Goal: Task Accomplishment & Management: Use online tool/utility

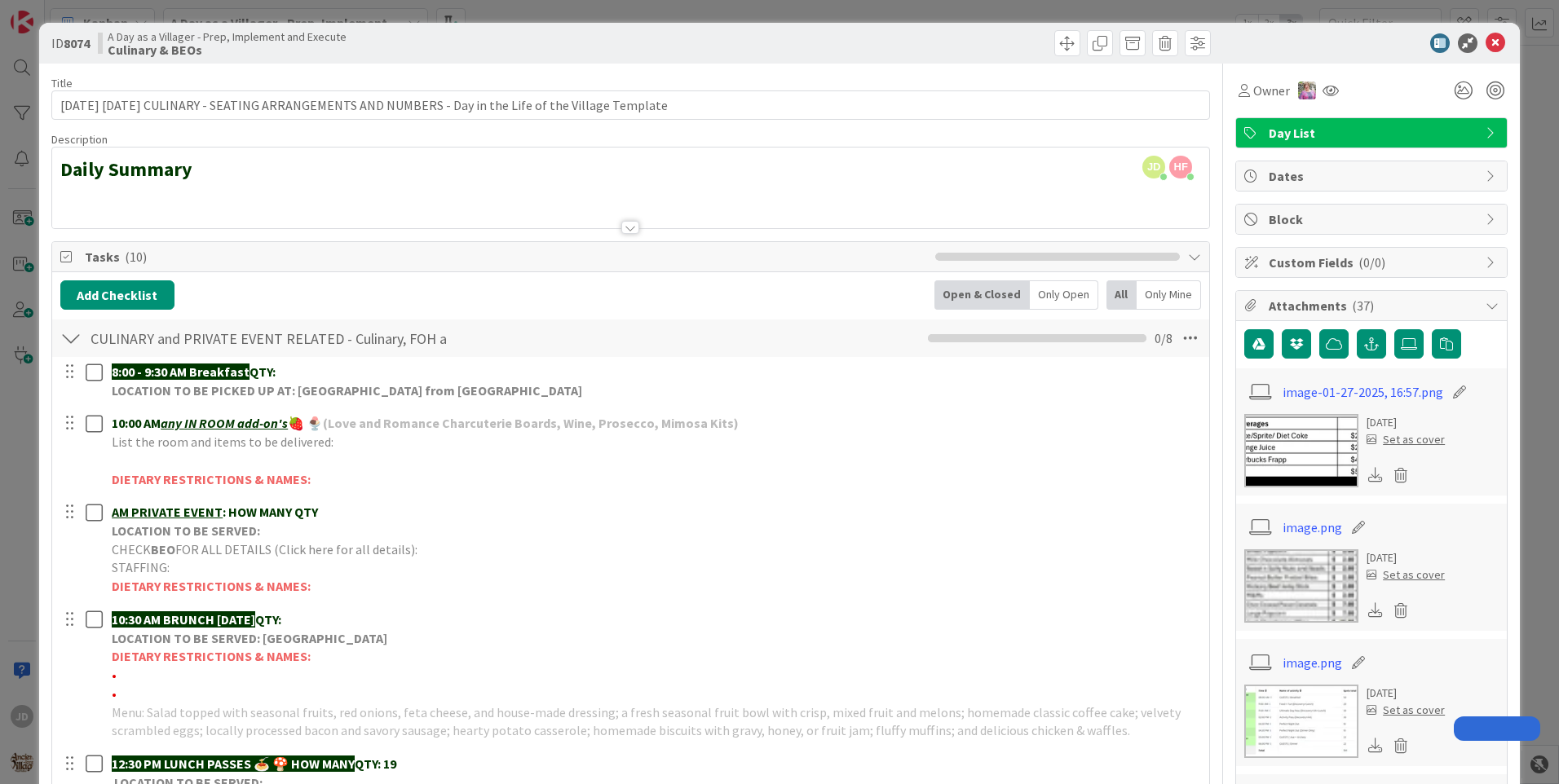
click at [1487, 45] on icon at bounding box center [1496, 43] width 20 height 20
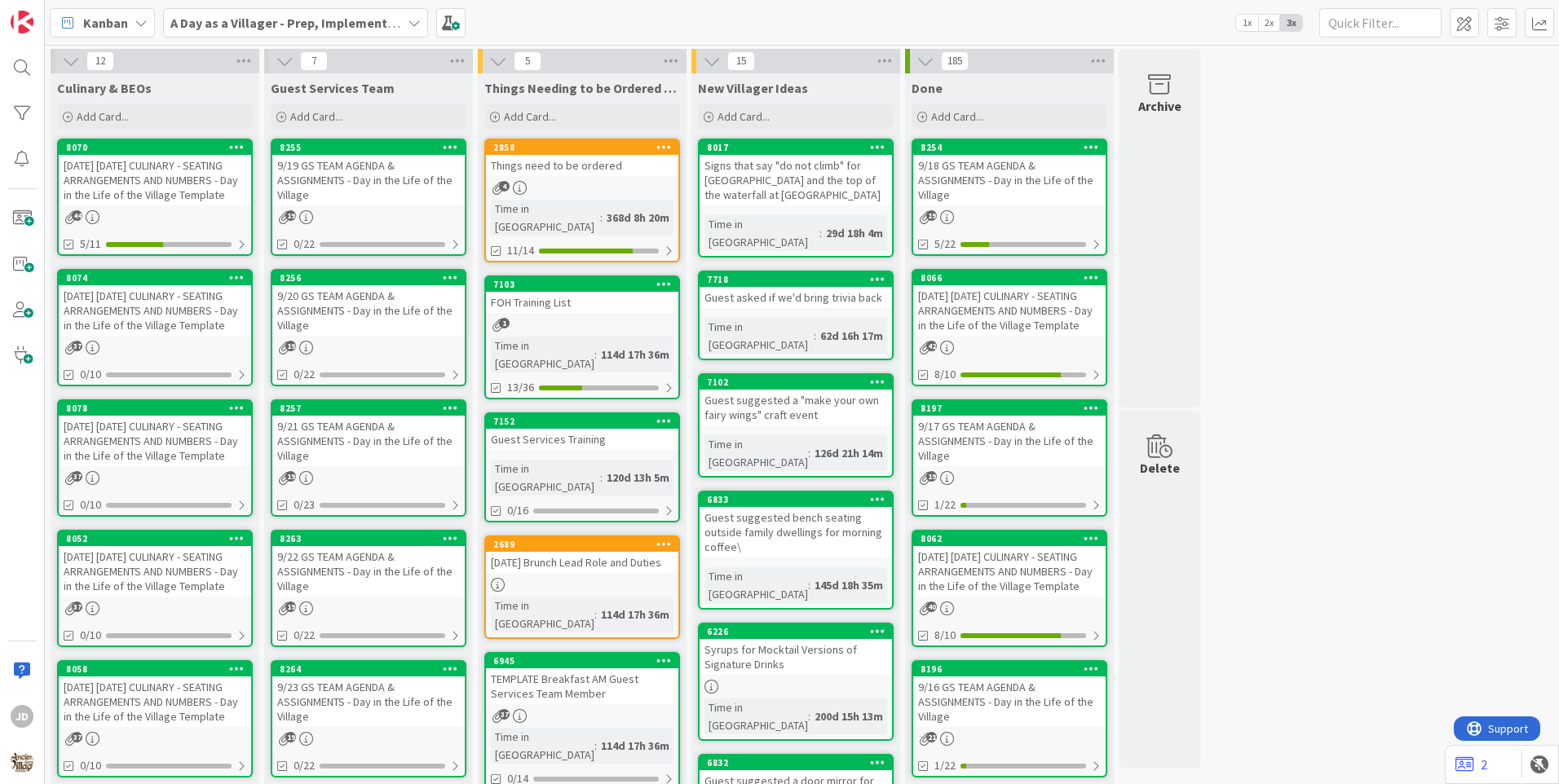
click at [359, 217] on div "19" at bounding box center [369, 217] width 193 height 14
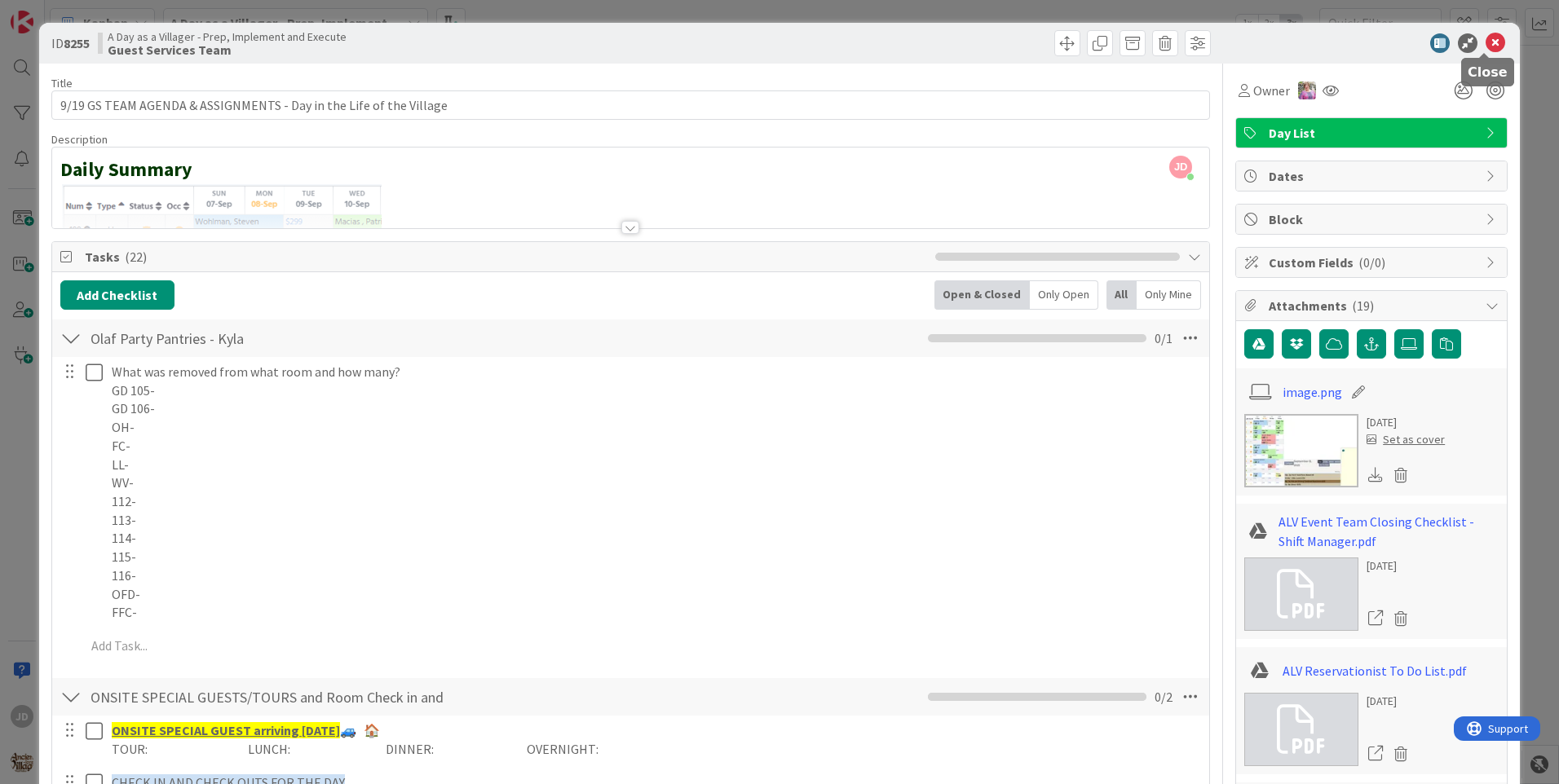
click at [1487, 46] on icon at bounding box center [1496, 43] width 20 height 20
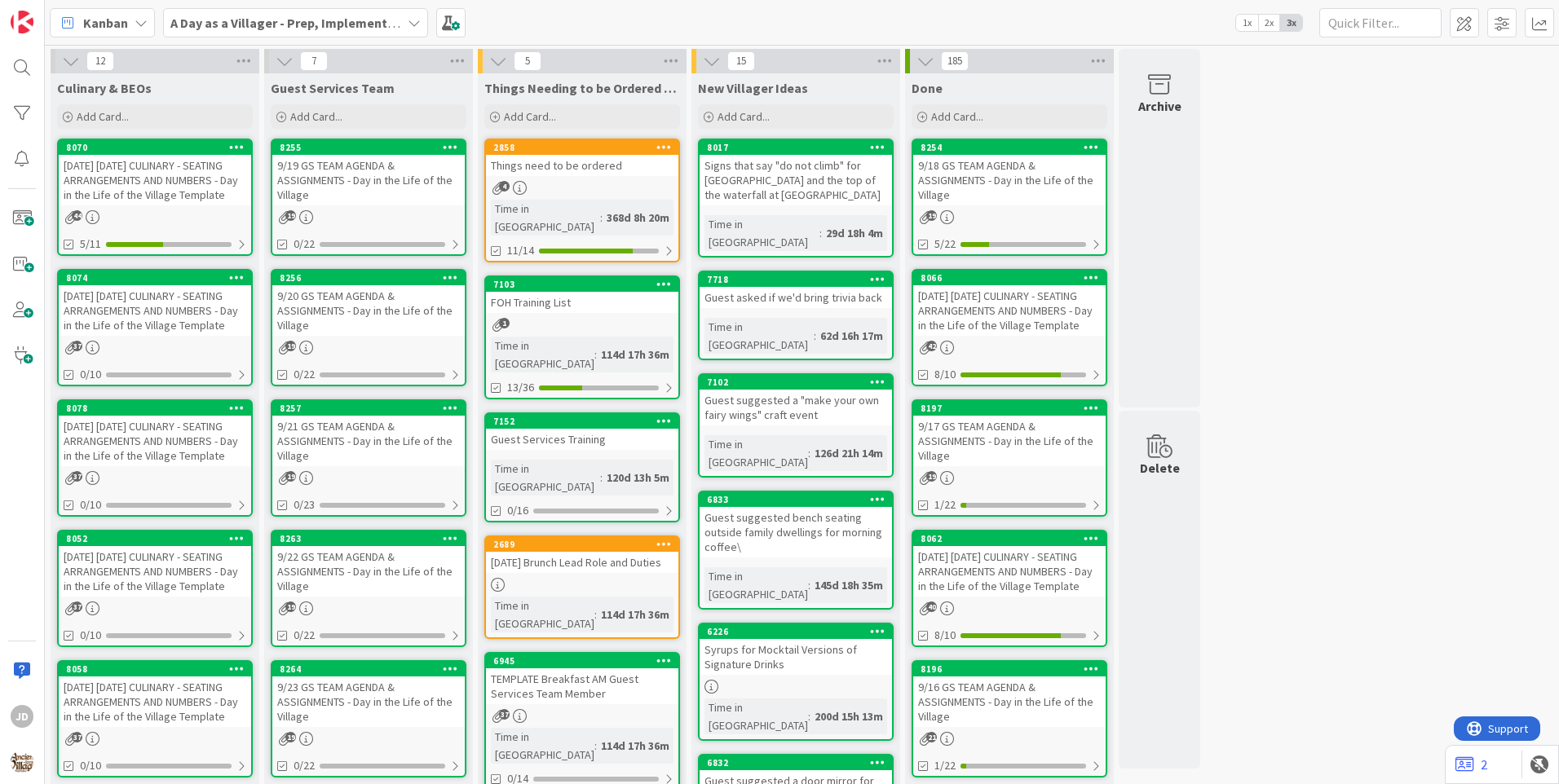
click at [167, 184] on div "[DATE] [DATE] CULINARY - SEATING ARRANGEMENTS AND NUMBERS - Day in the Life of …" at bounding box center [155, 180] width 193 height 51
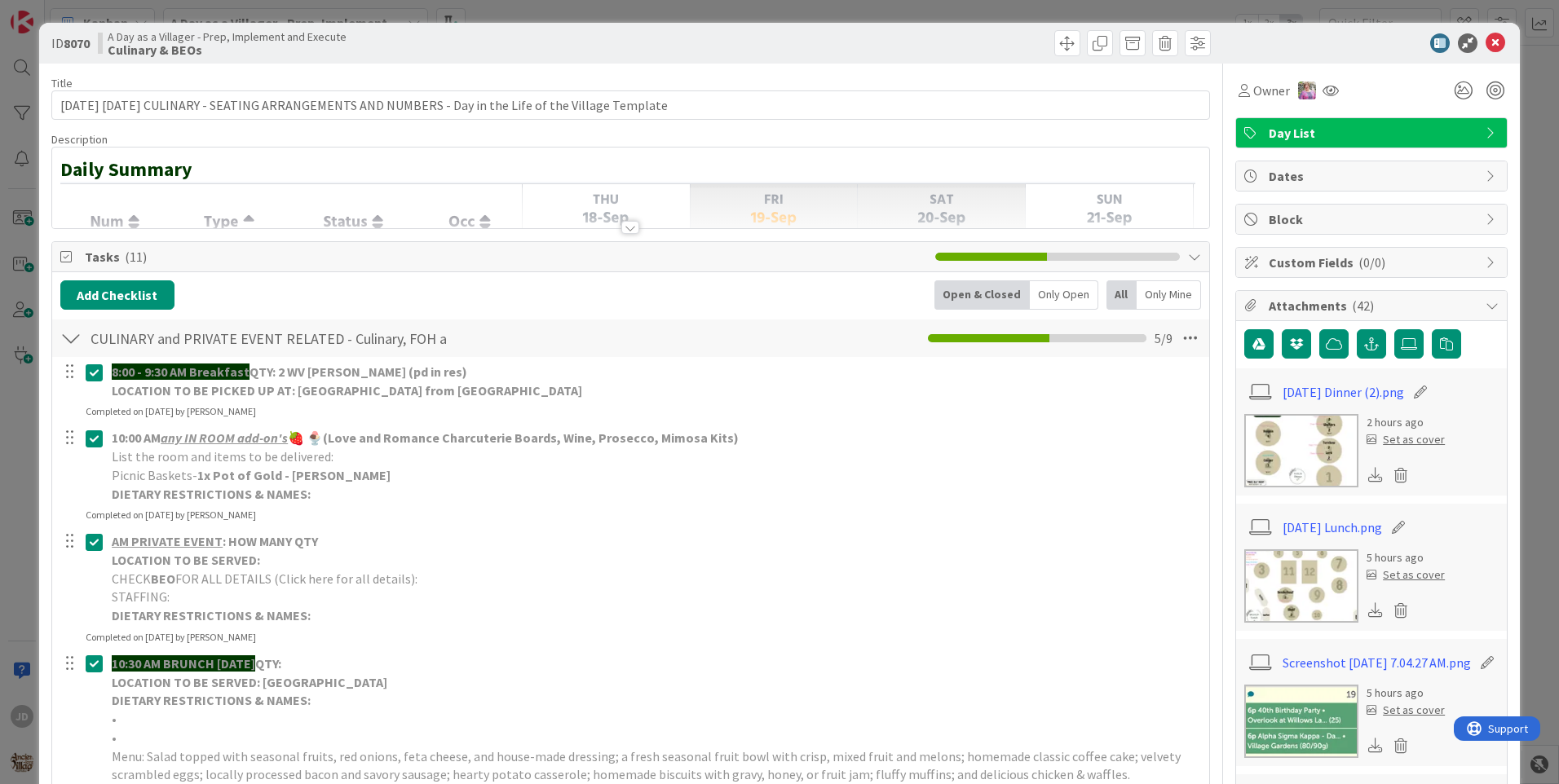
click at [1491, 44] on icon at bounding box center [1496, 43] width 20 height 20
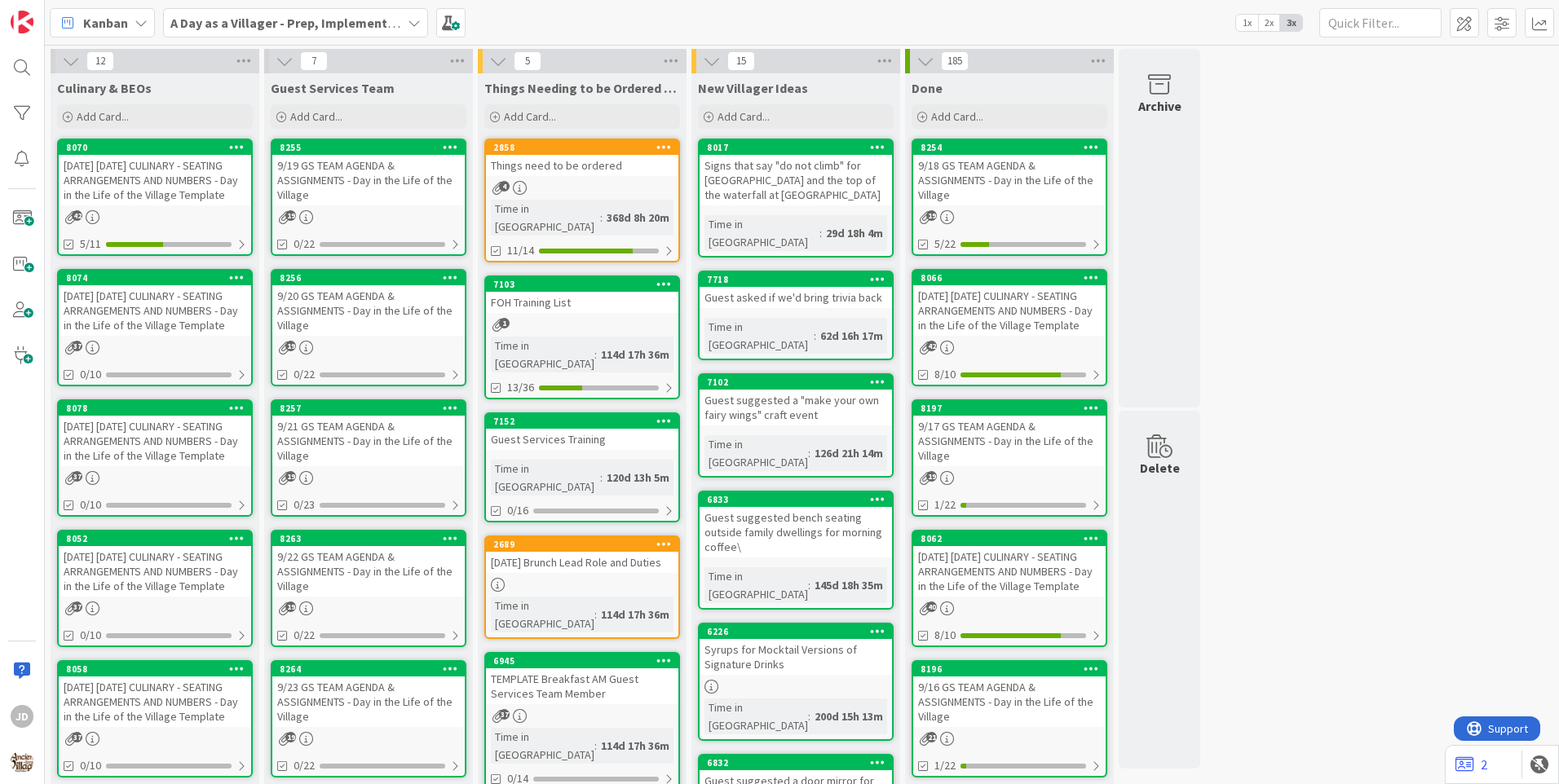
click at [201, 217] on div "42" at bounding box center [155, 217] width 193 height 14
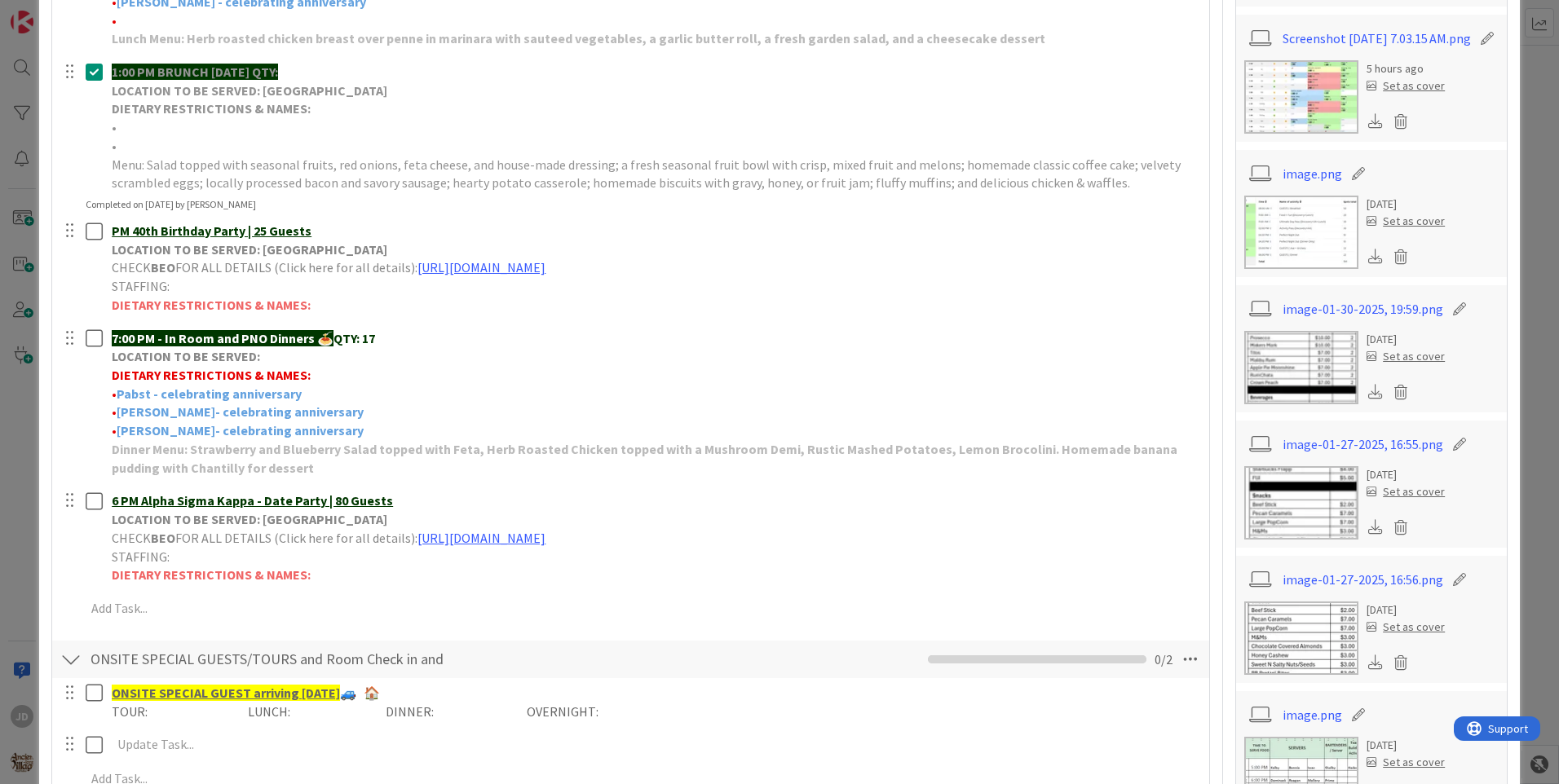
scroll to position [897, 0]
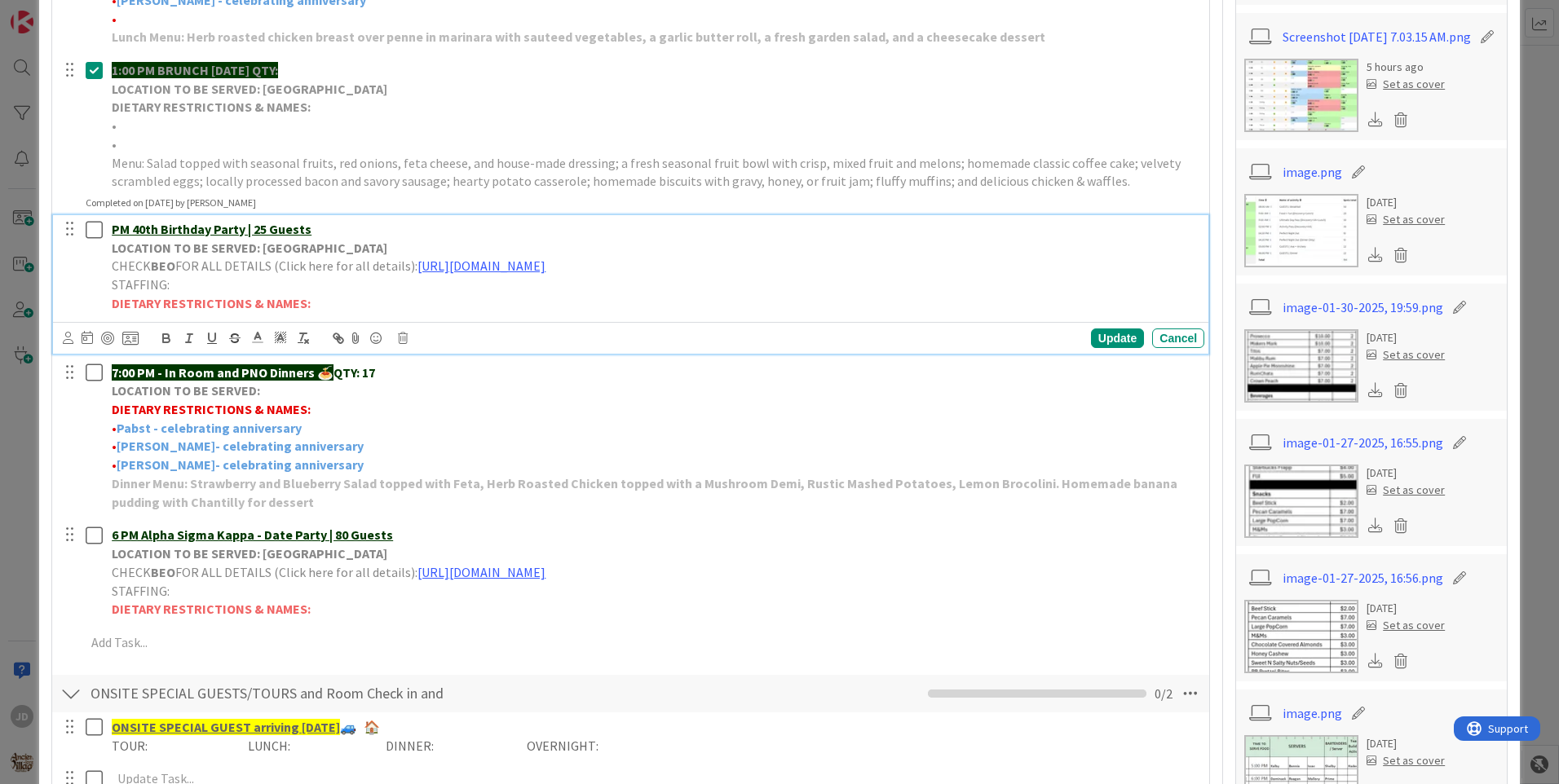
click at [720, 275] on p "CHECK BEO FOR ALL DETAILS (Click here for all details): [URL][DOMAIN_NAME]" at bounding box center [655, 265] width 1086 height 19
click at [545, 267] on link "[URL][DOMAIN_NAME]" at bounding box center [481, 265] width 128 height 17
click at [670, 292] on link "[URL][DOMAIN_NAME]" at bounding box center [614, 298] width 112 height 22
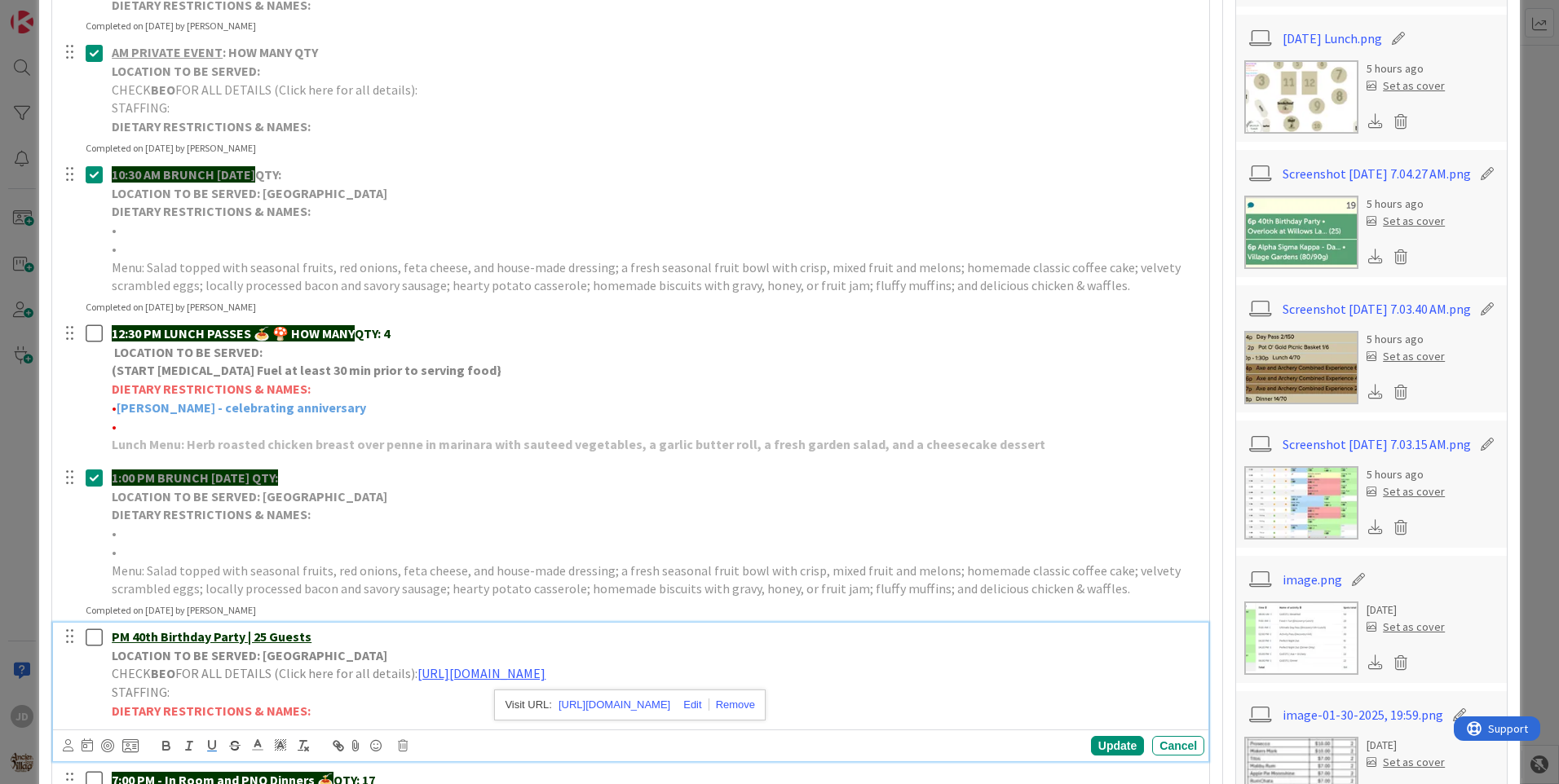
scroll to position [0, 0]
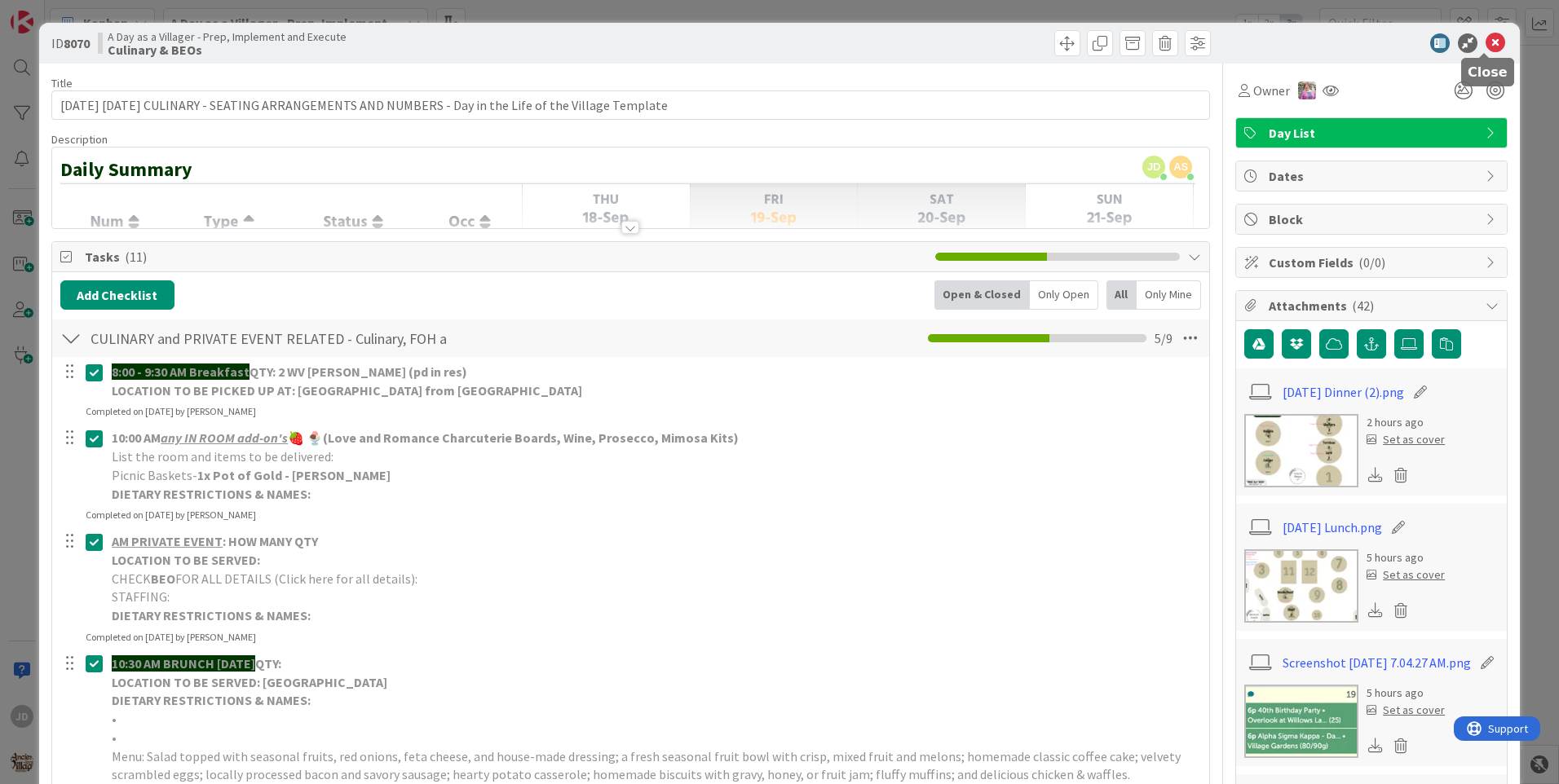
click at [1486, 47] on icon at bounding box center [1496, 43] width 20 height 20
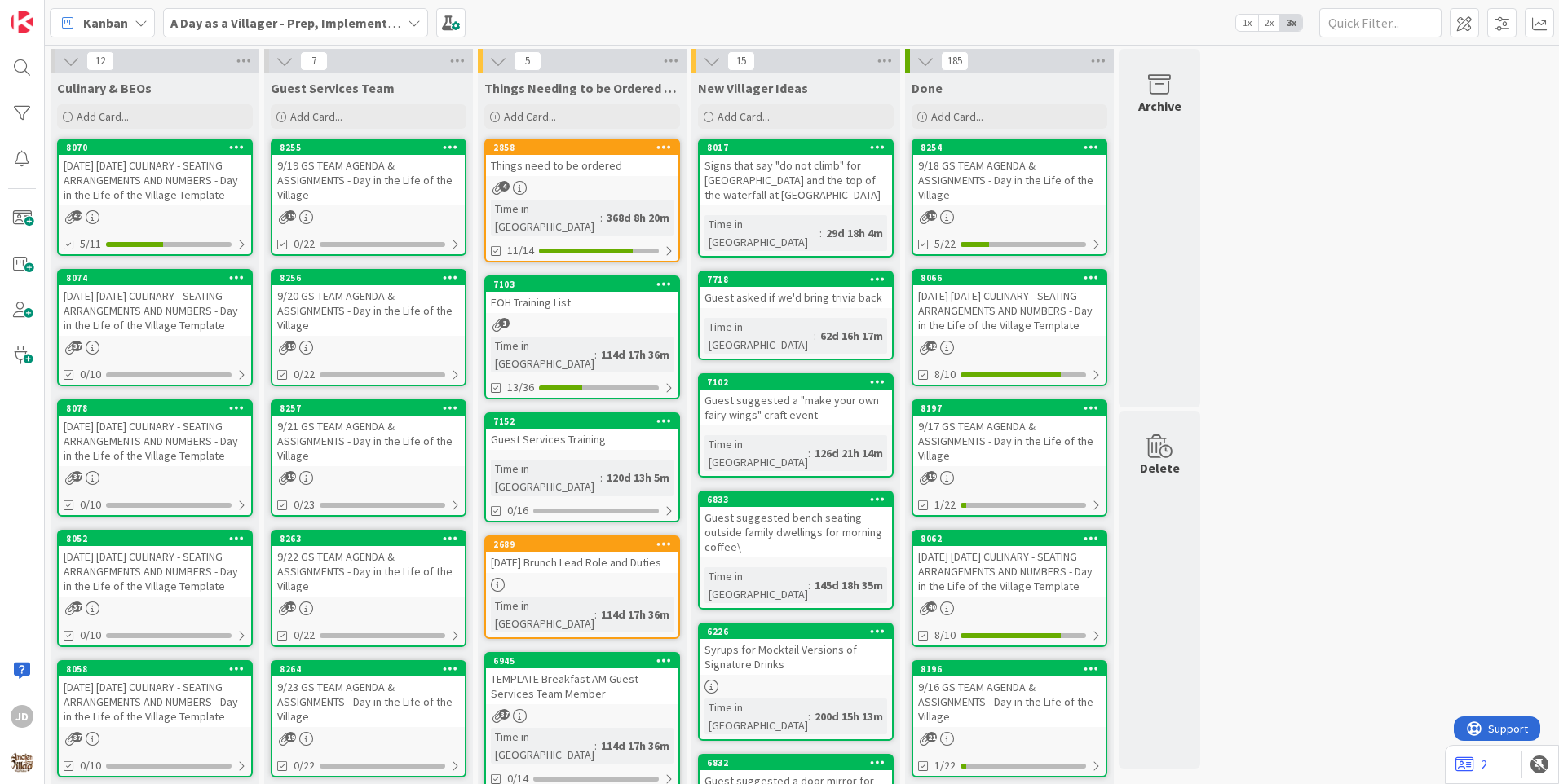
click at [580, 168] on div "Things need to be ordered" at bounding box center [582, 166] width 193 height 22
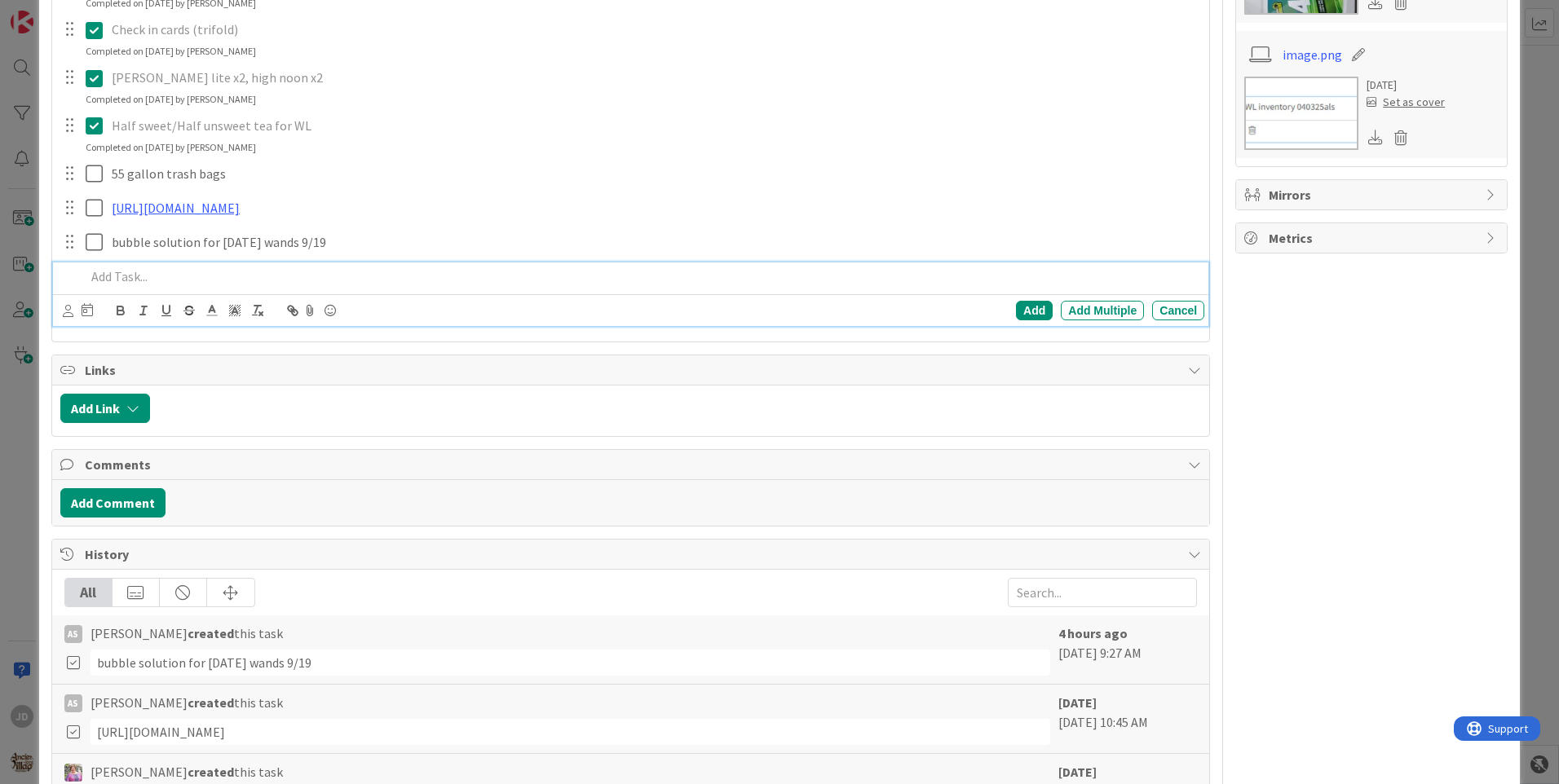
click at [147, 286] on p at bounding box center [642, 276] width 1112 height 19
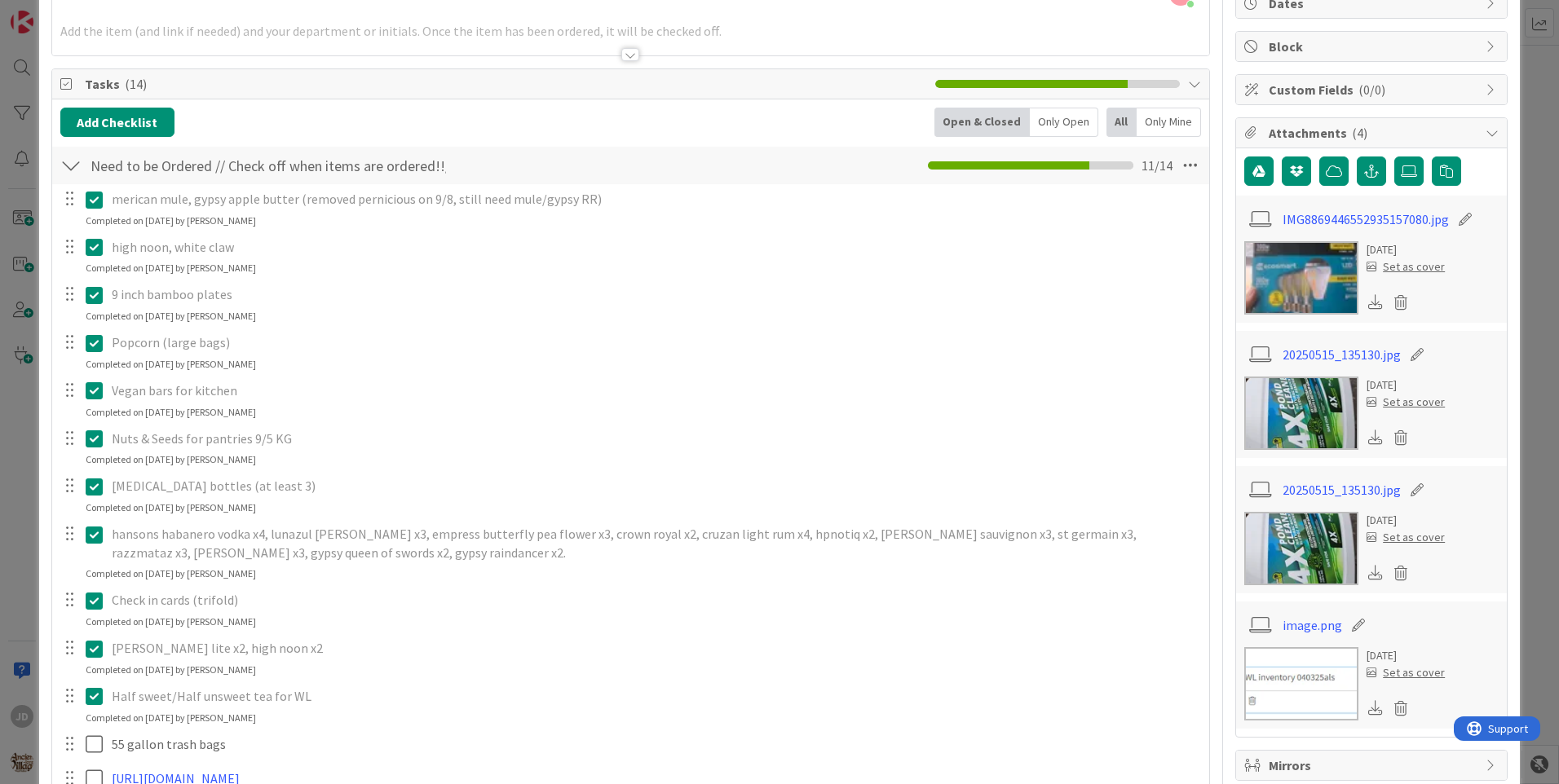
scroll to position [499, 0]
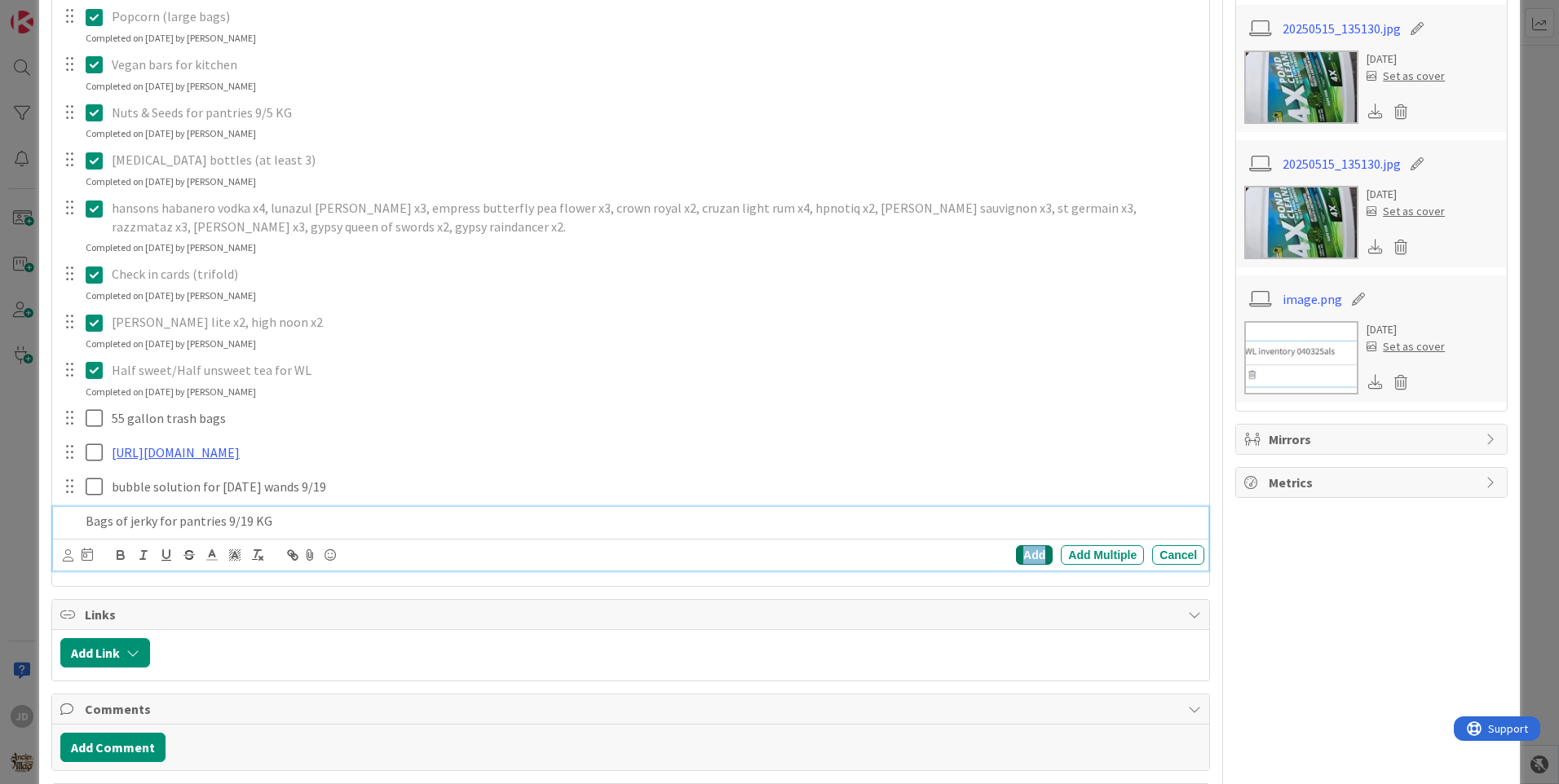
click at [1032, 565] on div "Add" at bounding box center [1034, 555] width 37 height 20
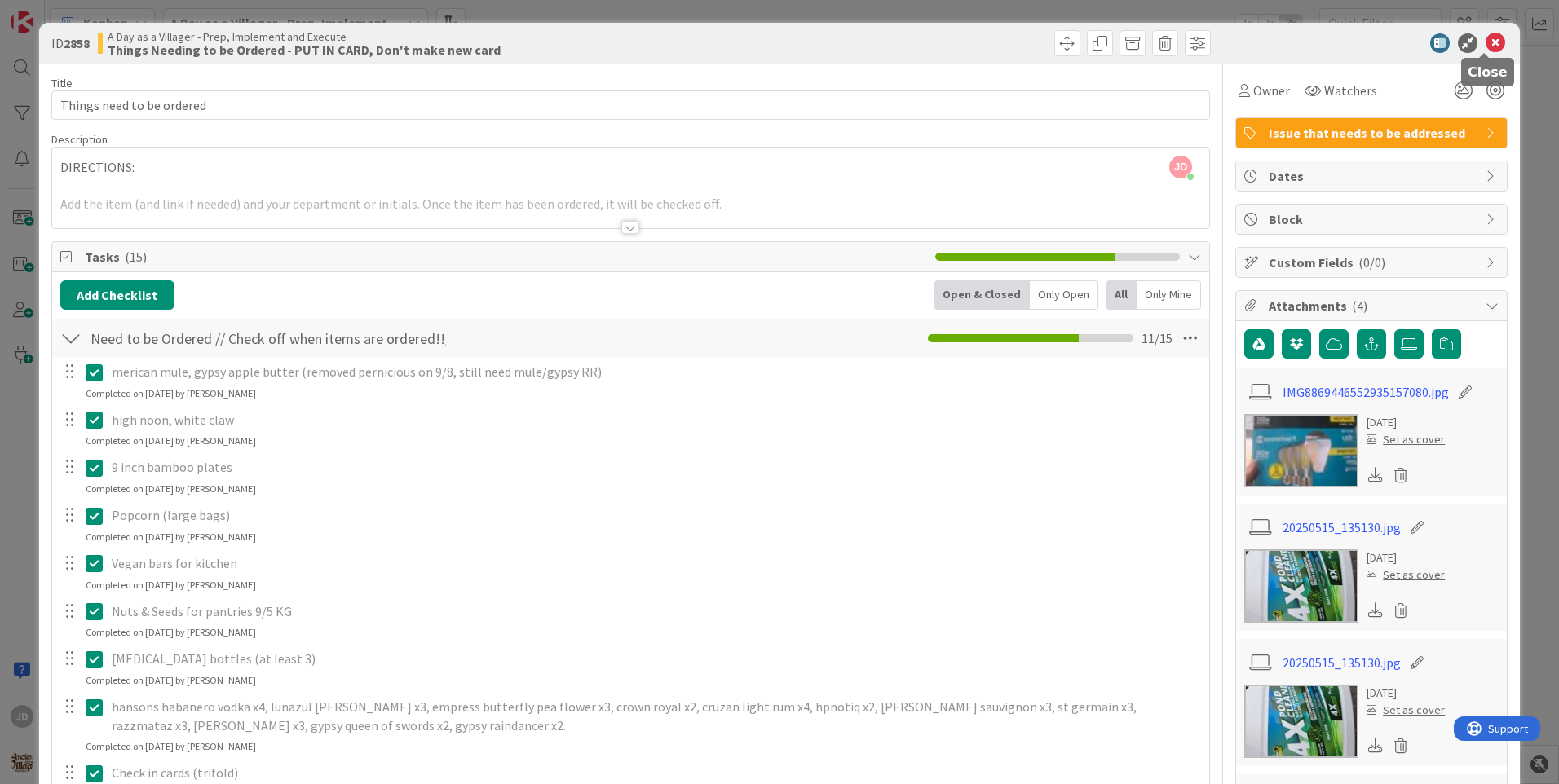
click at [1489, 50] on icon at bounding box center [1496, 43] width 20 height 20
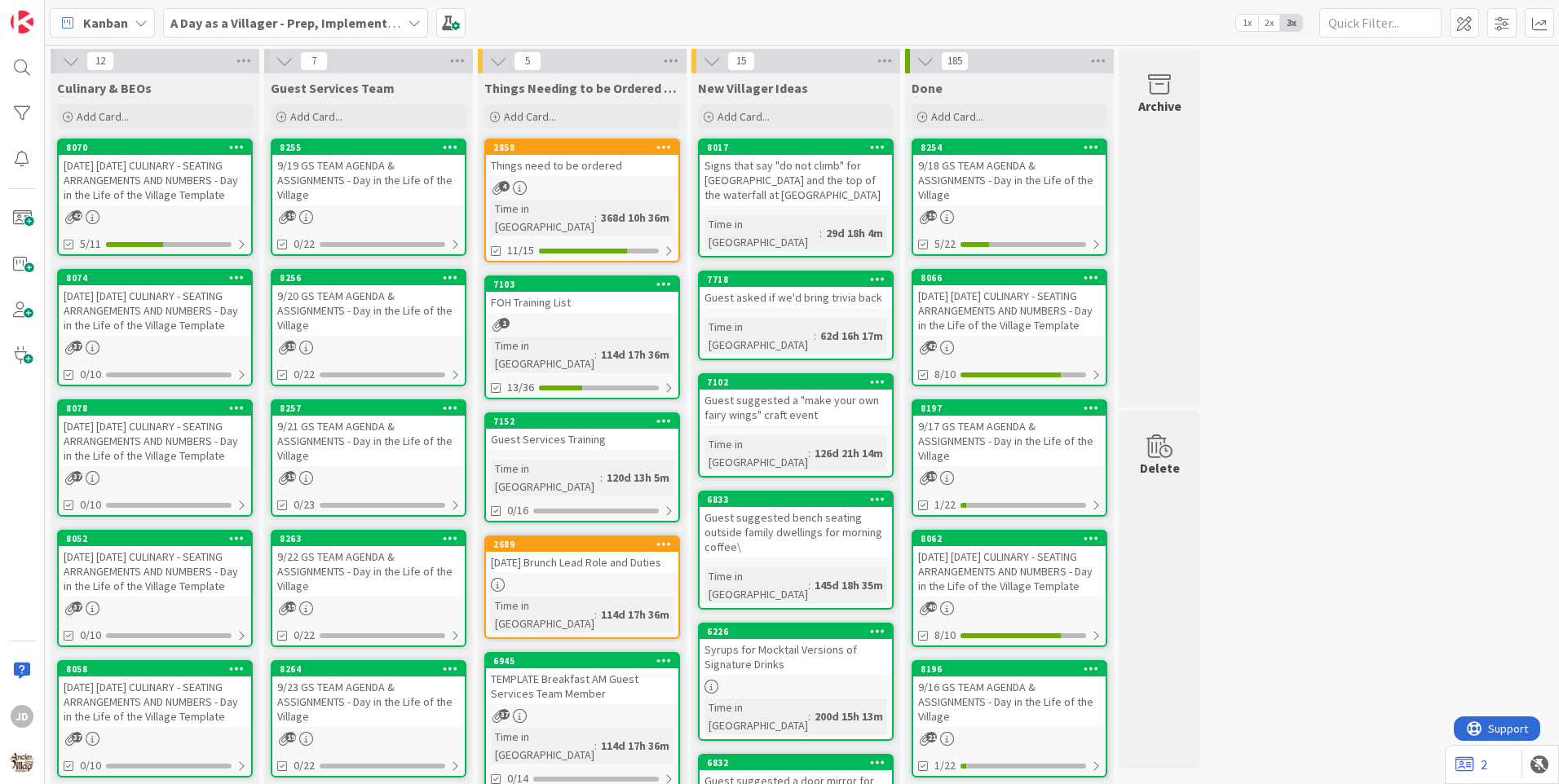
click at [139, 190] on div "[DATE] [DATE] CULINARY - SEATING ARRANGEMENTS AND NUMBERS - Day in the Life of …" at bounding box center [155, 180] width 193 height 51
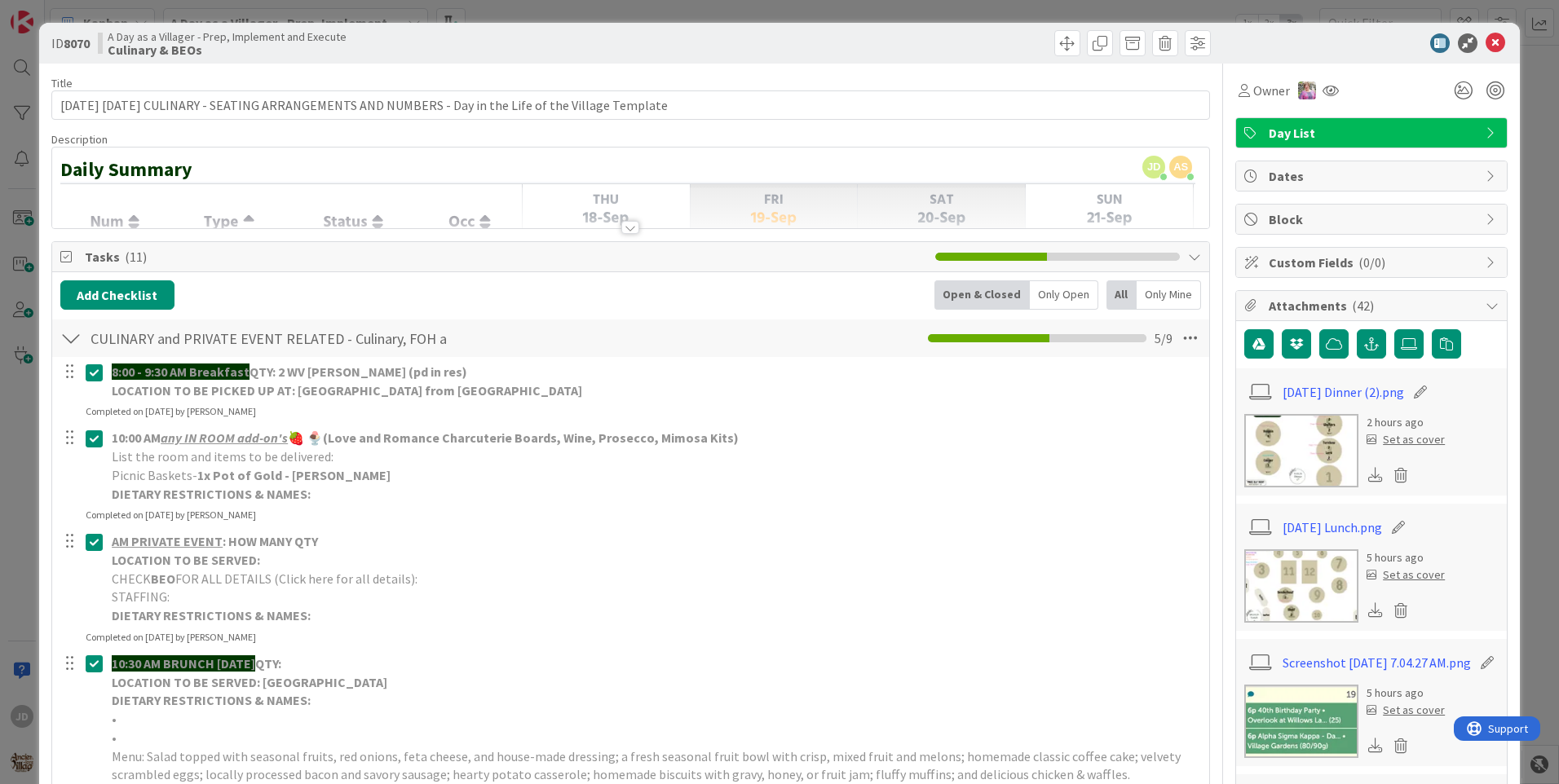
click at [1301, 449] on img at bounding box center [1302, 450] width 115 height 73
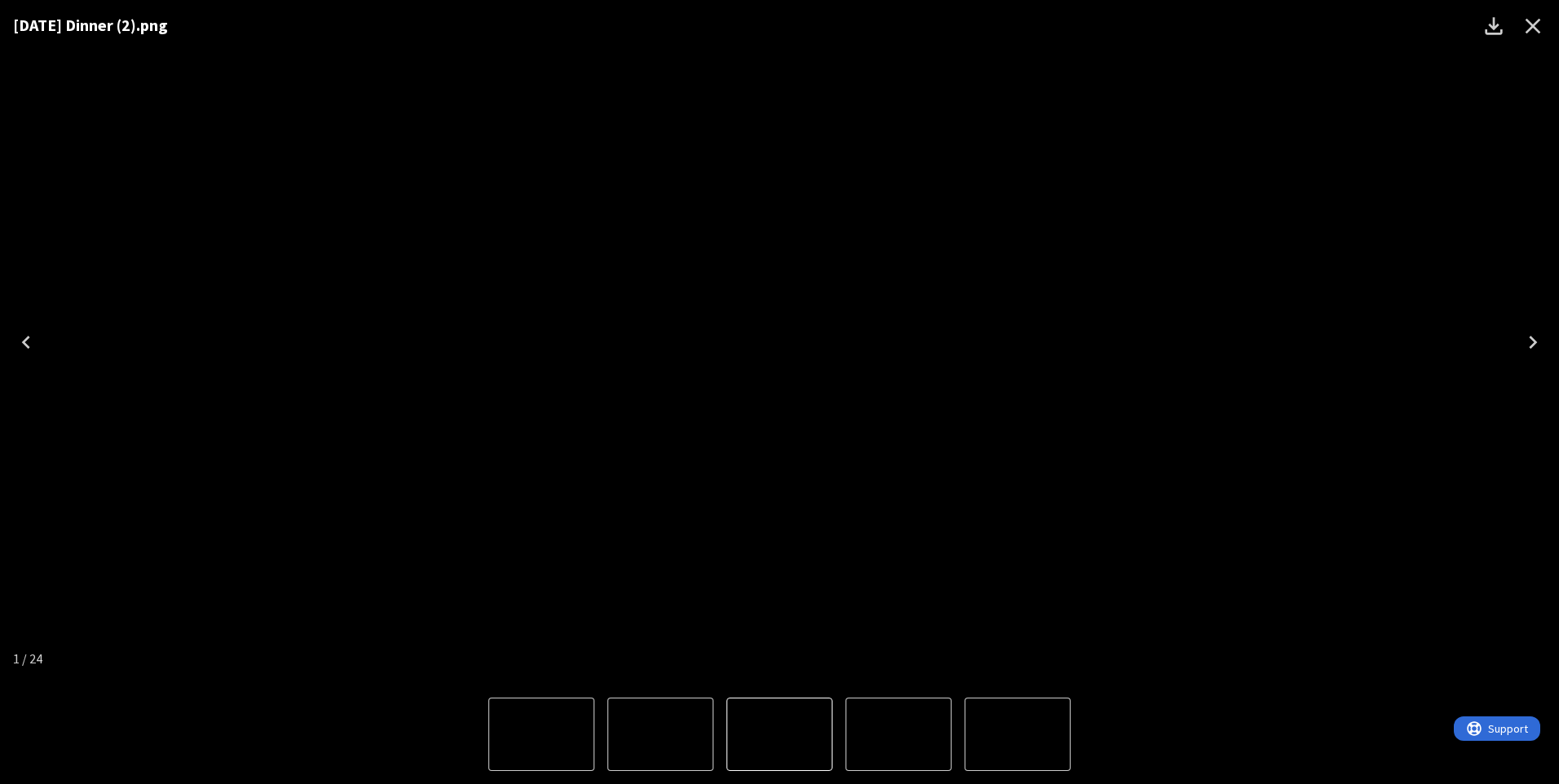
click at [1534, 30] on icon "Close" at bounding box center [1532, 26] width 26 height 26
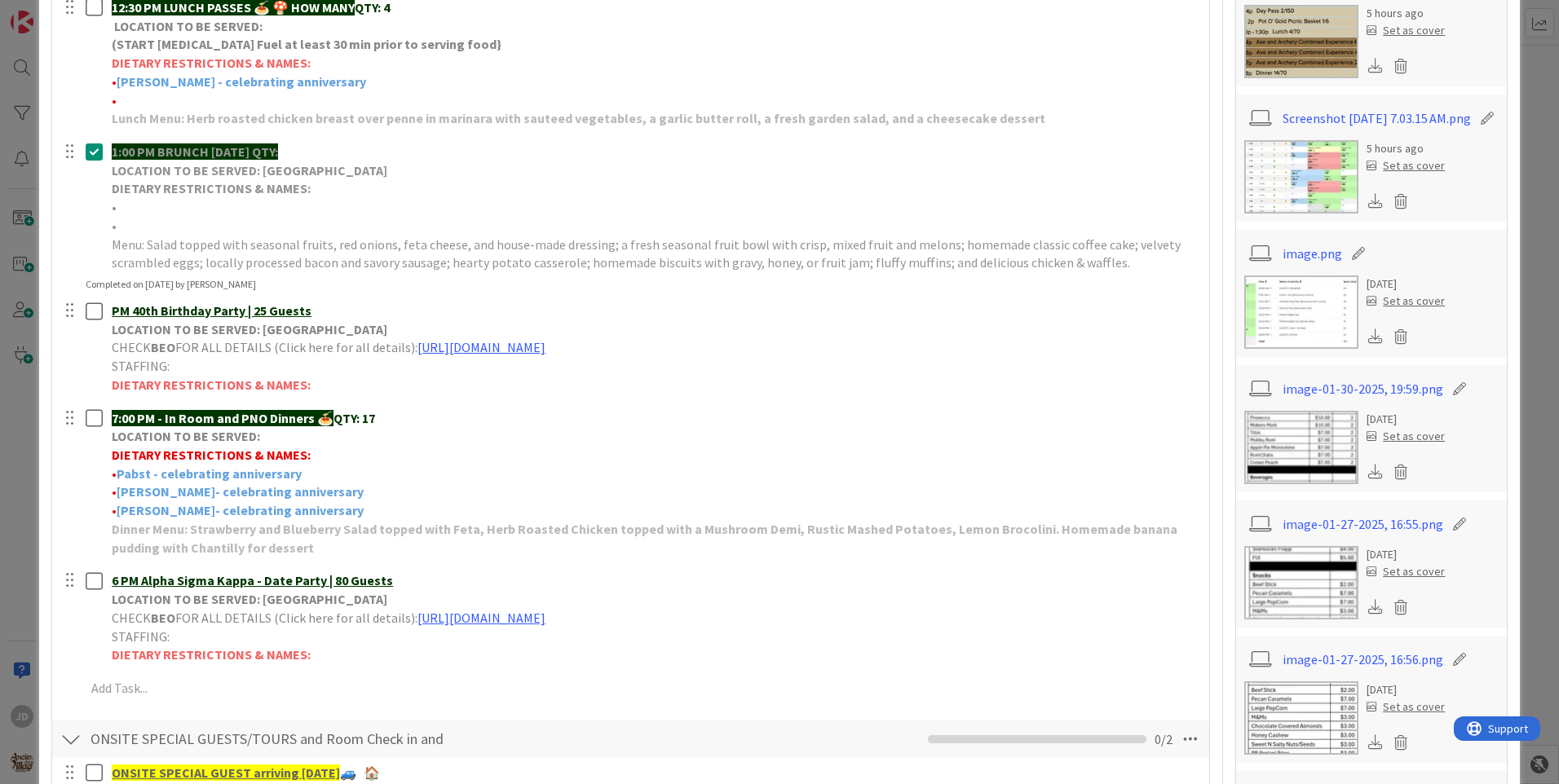
scroll to position [897, 0]
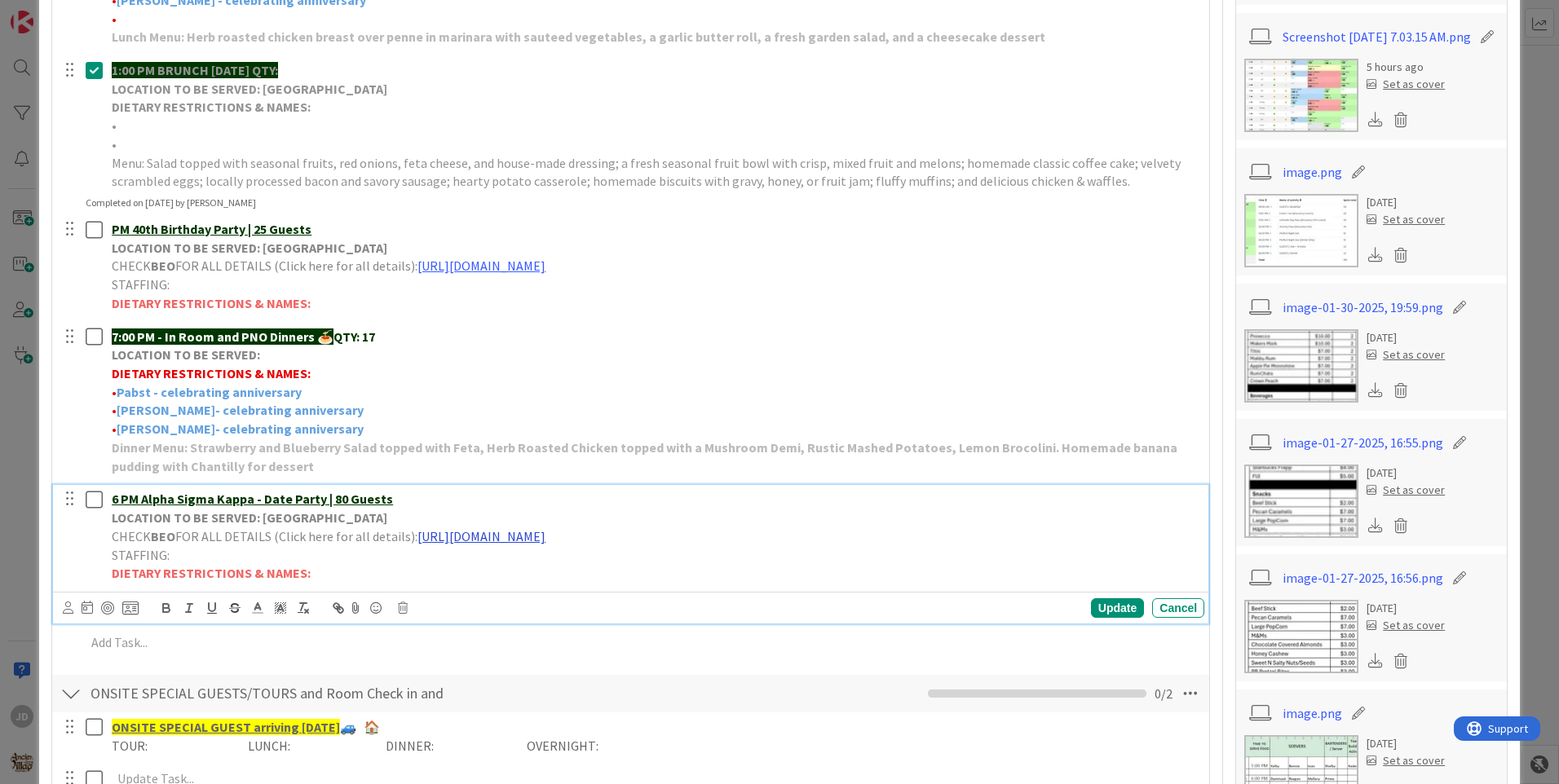
click at [545, 539] on link "[URL][DOMAIN_NAME]" at bounding box center [481, 537] width 128 height 17
click at [600, 571] on link "[URL][DOMAIN_NAME]" at bounding box center [613, 568] width 112 height 22
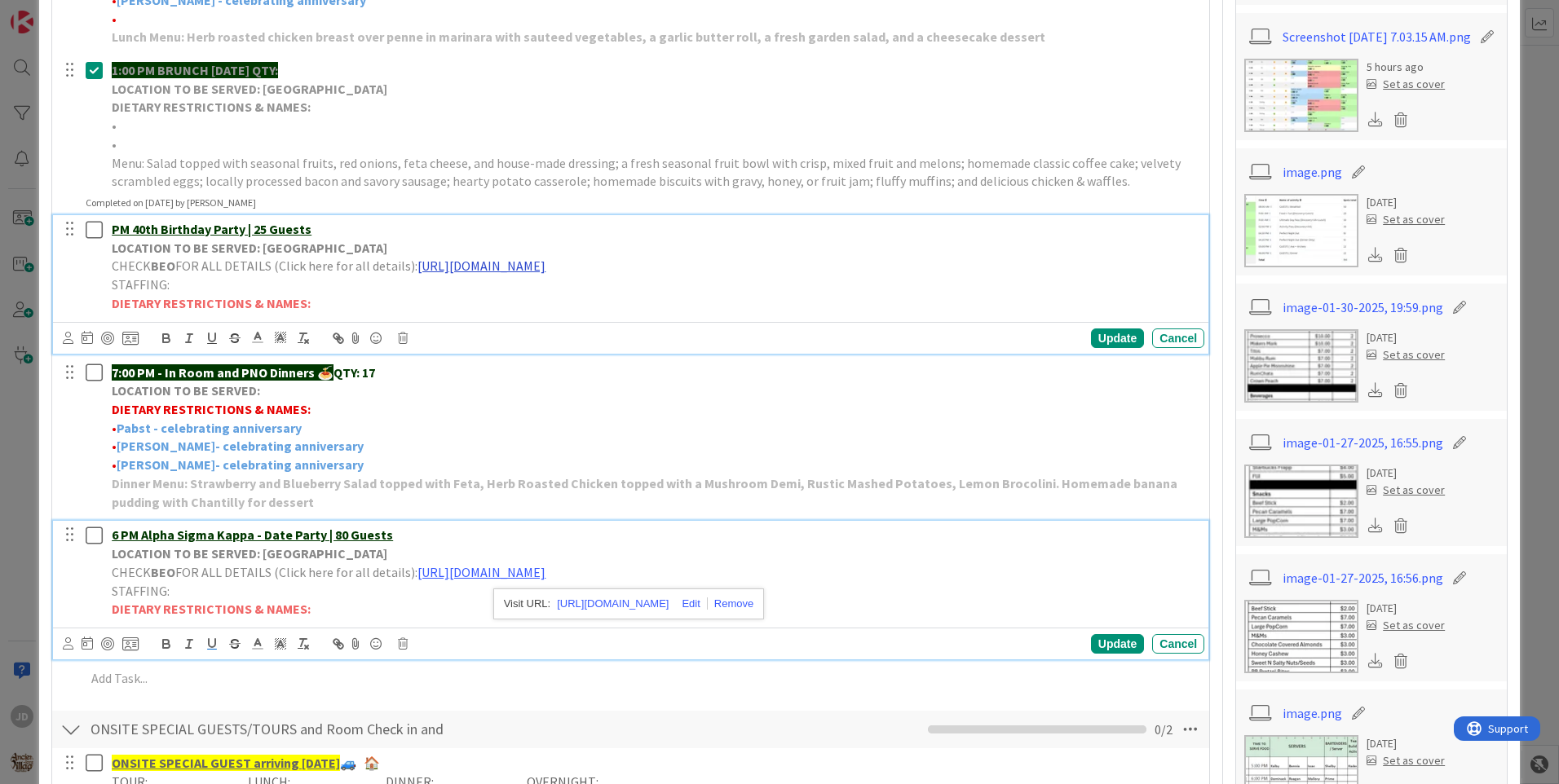
click at [490, 259] on link "[URL][DOMAIN_NAME]" at bounding box center [481, 265] width 128 height 17
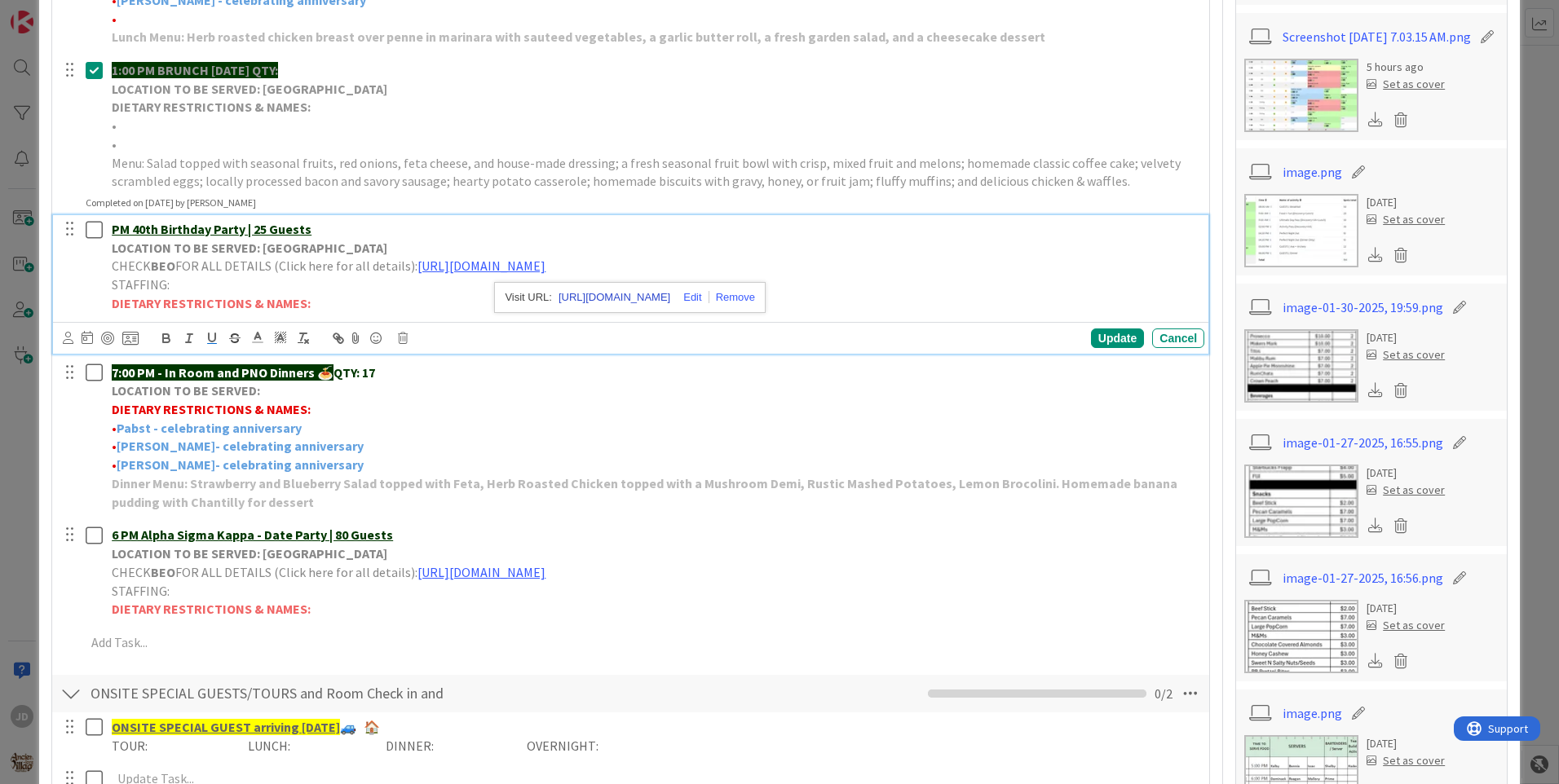
click at [670, 294] on link "[URL][DOMAIN_NAME]" at bounding box center [614, 298] width 112 height 22
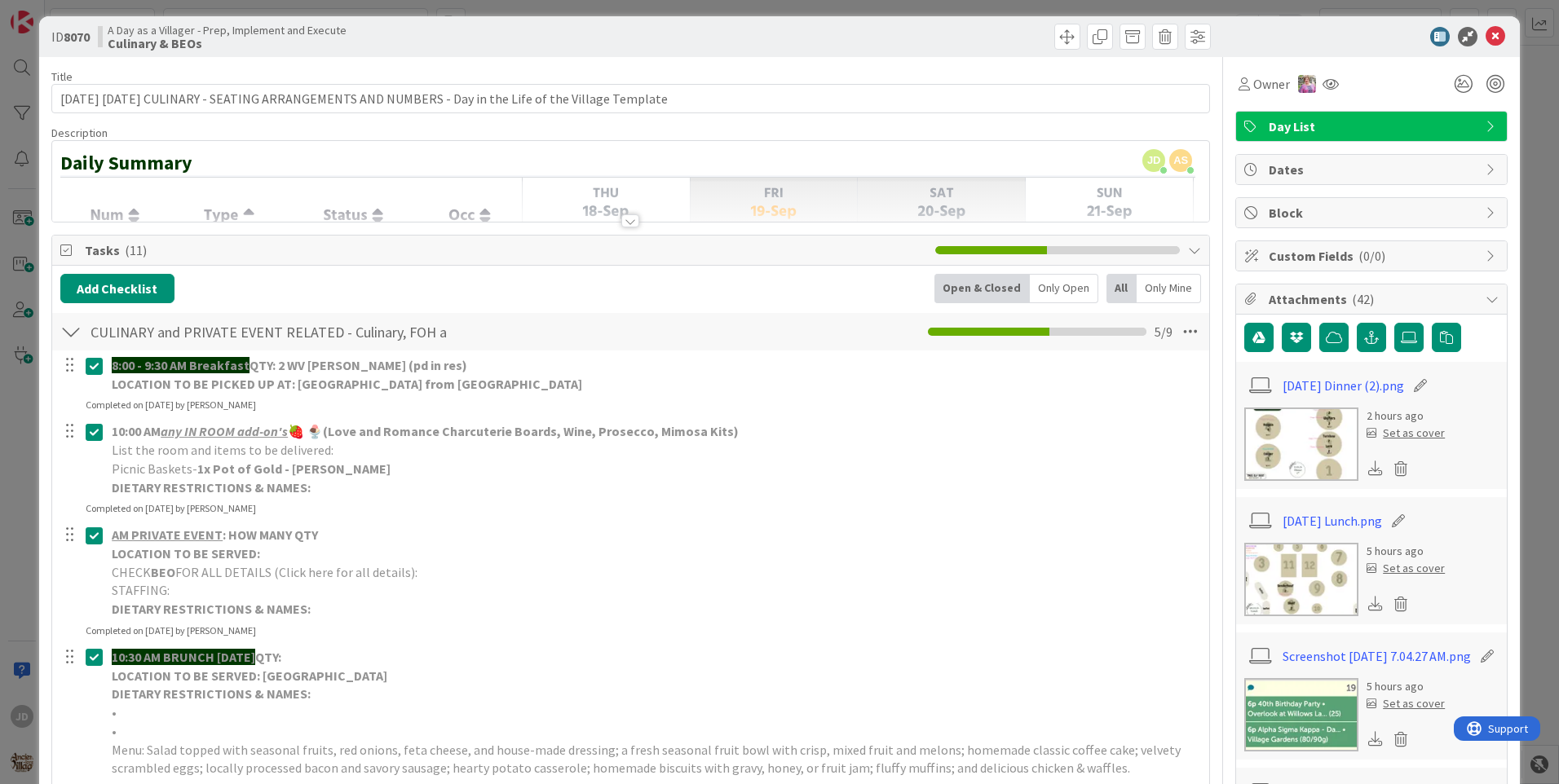
scroll to position [0, 0]
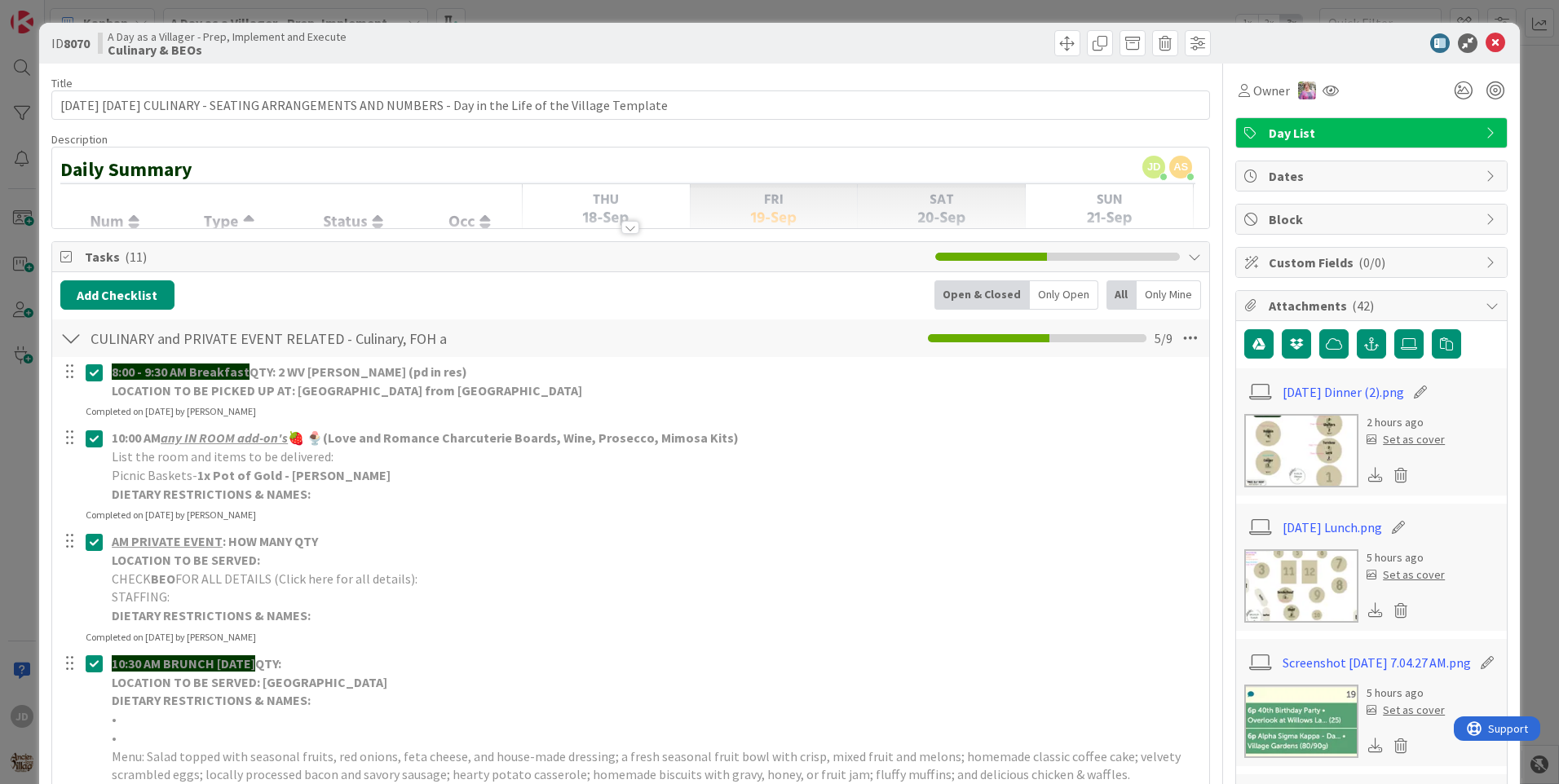
click at [1250, 466] on img at bounding box center [1302, 450] width 115 height 73
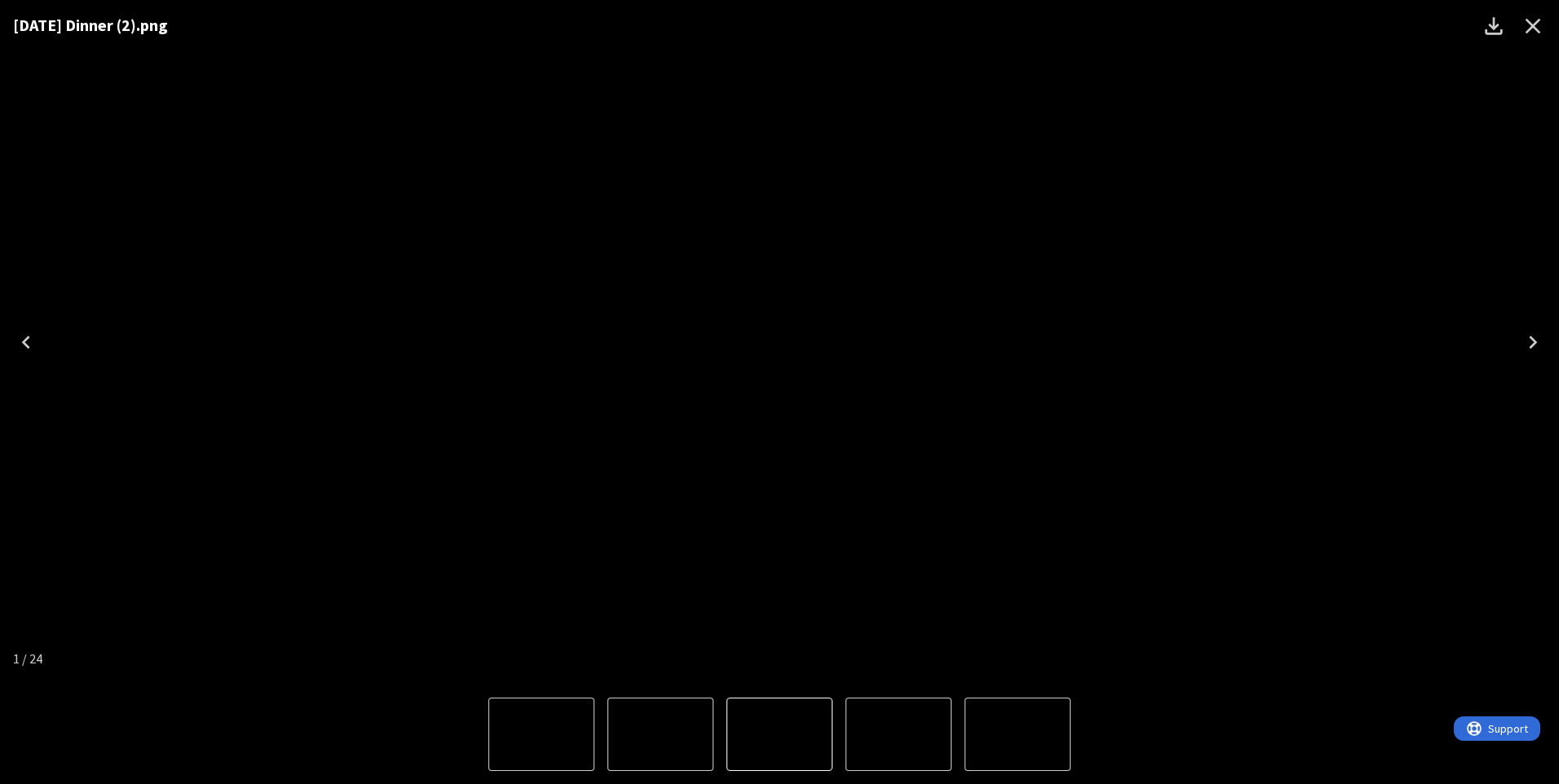
click at [1330, 95] on div "[DATE] Dinner (2).png" at bounding box center [780, 342] width 1559 height 684
click at [1527, 31] on icon "Close" at bounding box center [1533, 27] width 16 height 16
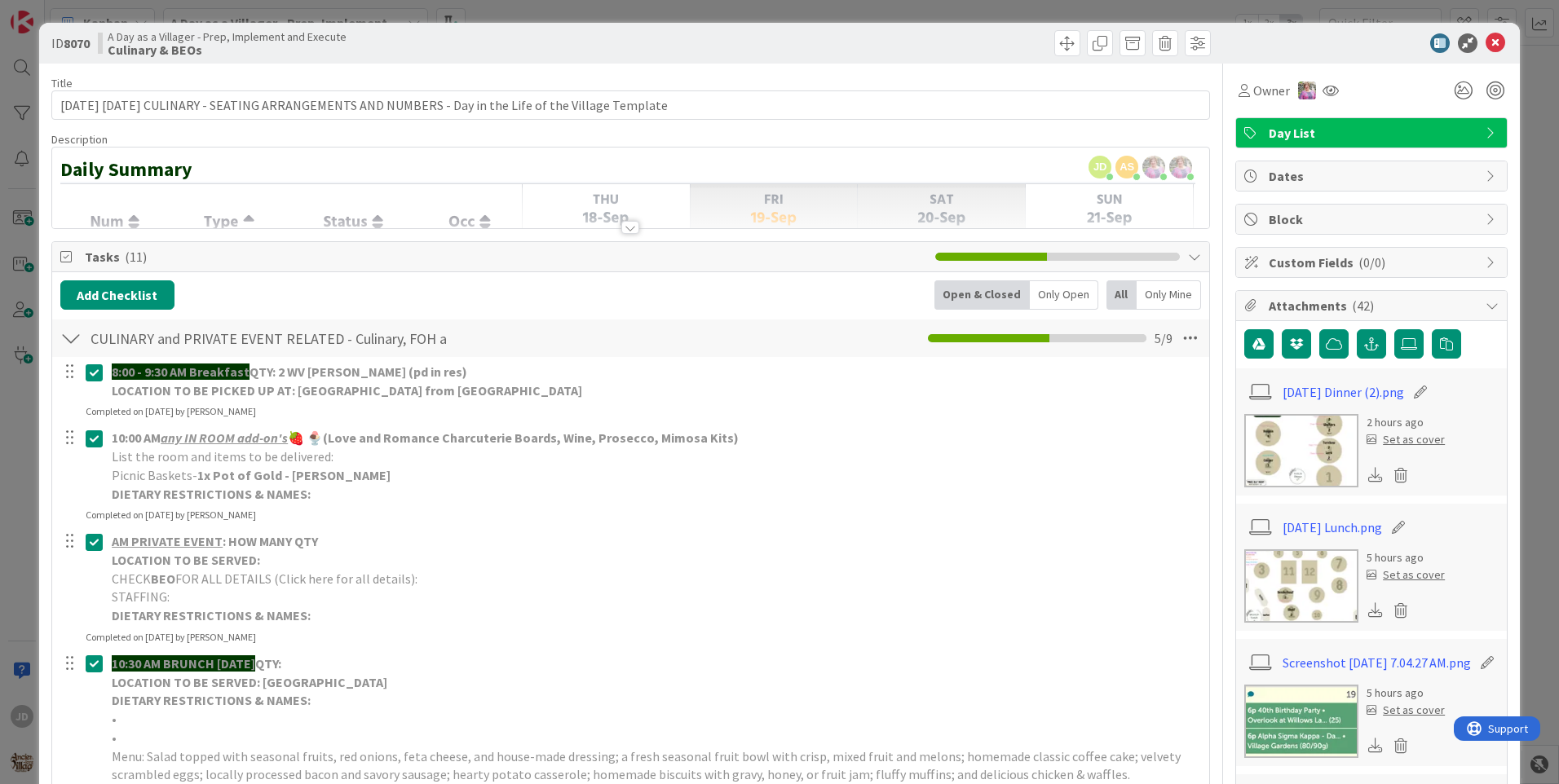
click at [1273, 592] on img at bounding box center [1302, 586] width 115 height 73
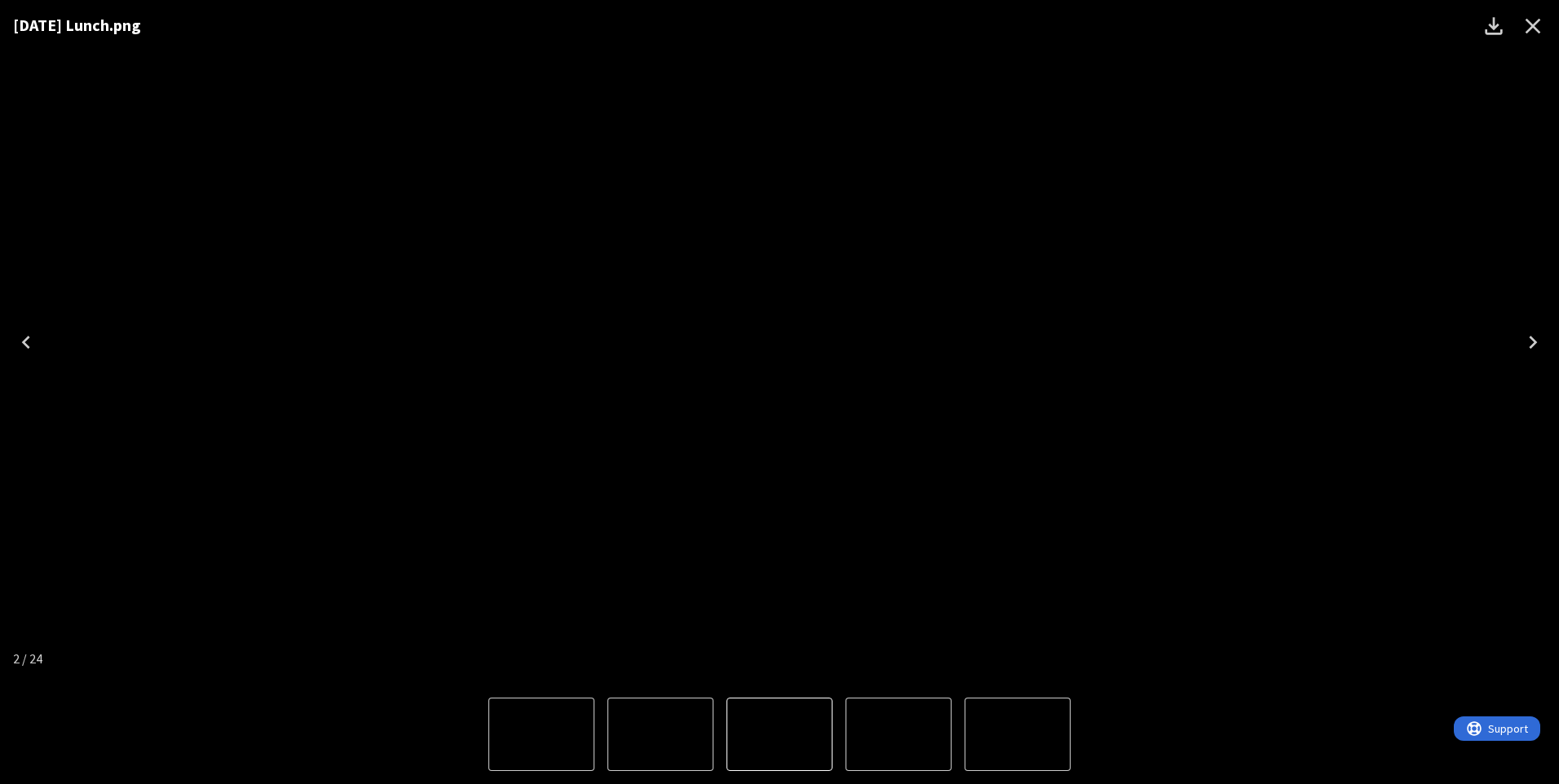
click at [1537, 23] on icon "Close" at bounding box center [1533, 27] width 16 height 16
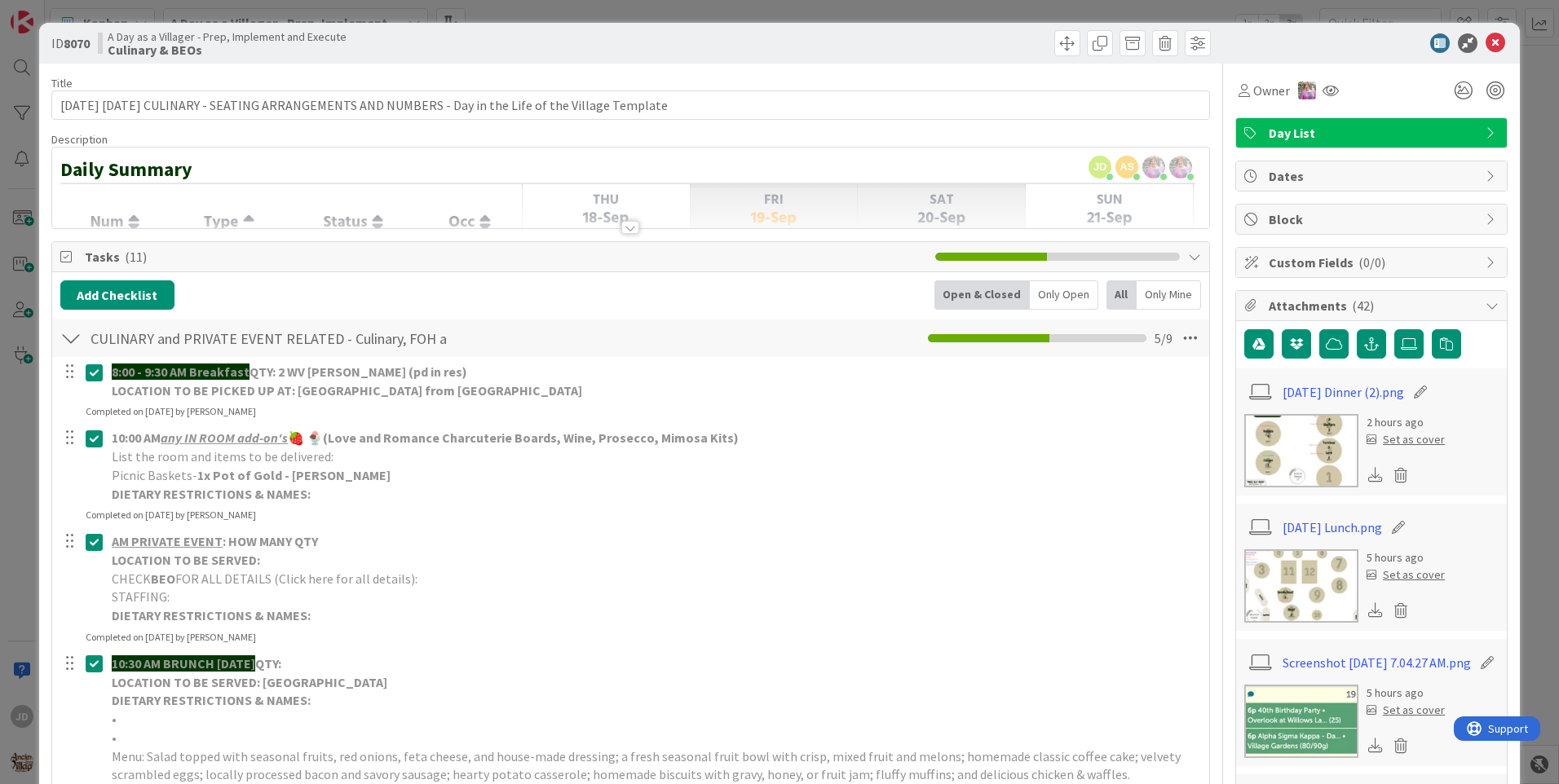
click at [1493, 46] on icon at bounding box center [1496, 43] width 20 height 20
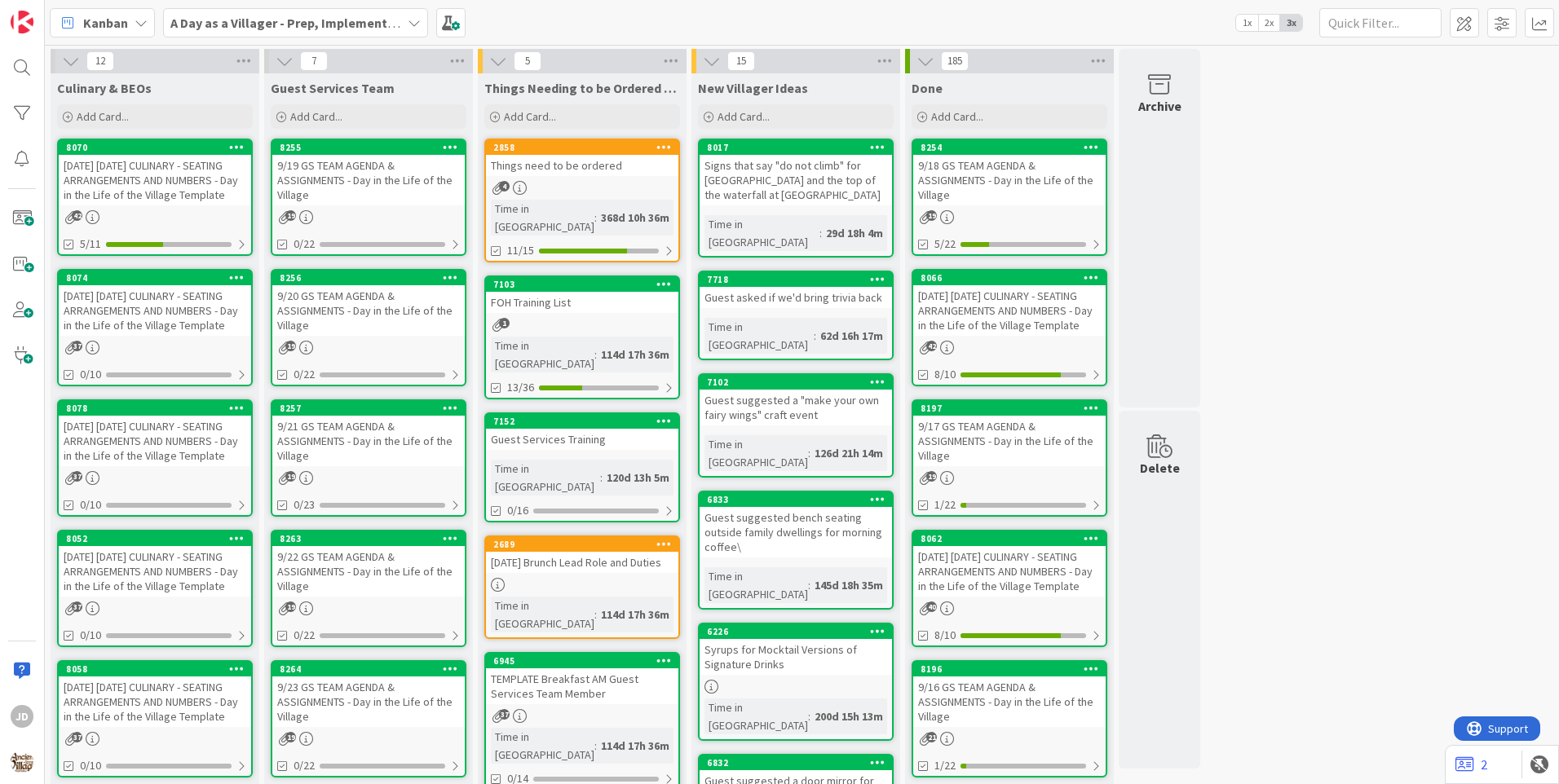
click at [397, 173] on div "9/19 GS TEAM AGENDA & ASSIGNMENTS - Day in the Life of the Village" at bounding box center [369, 180] width 193 height 51
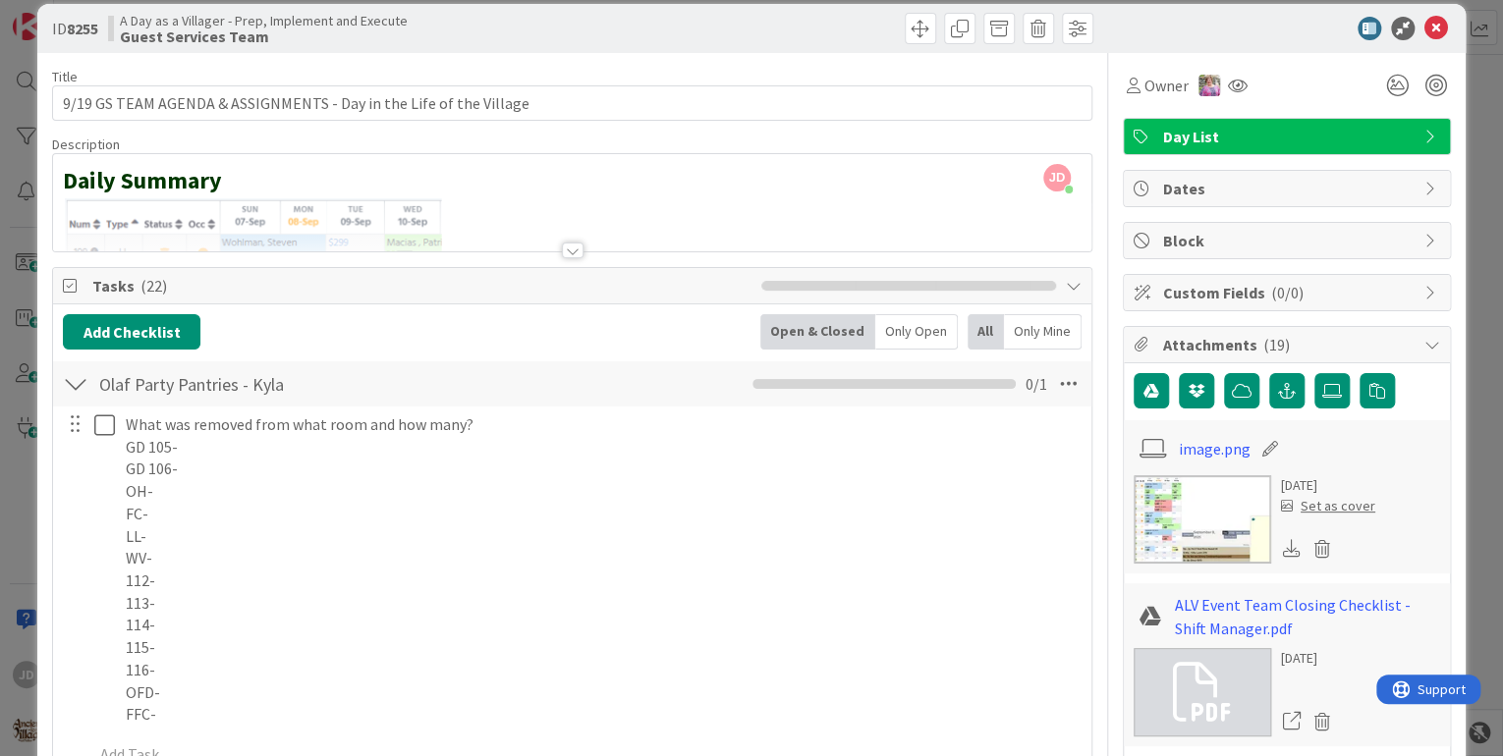
scroll to position [338, 0]
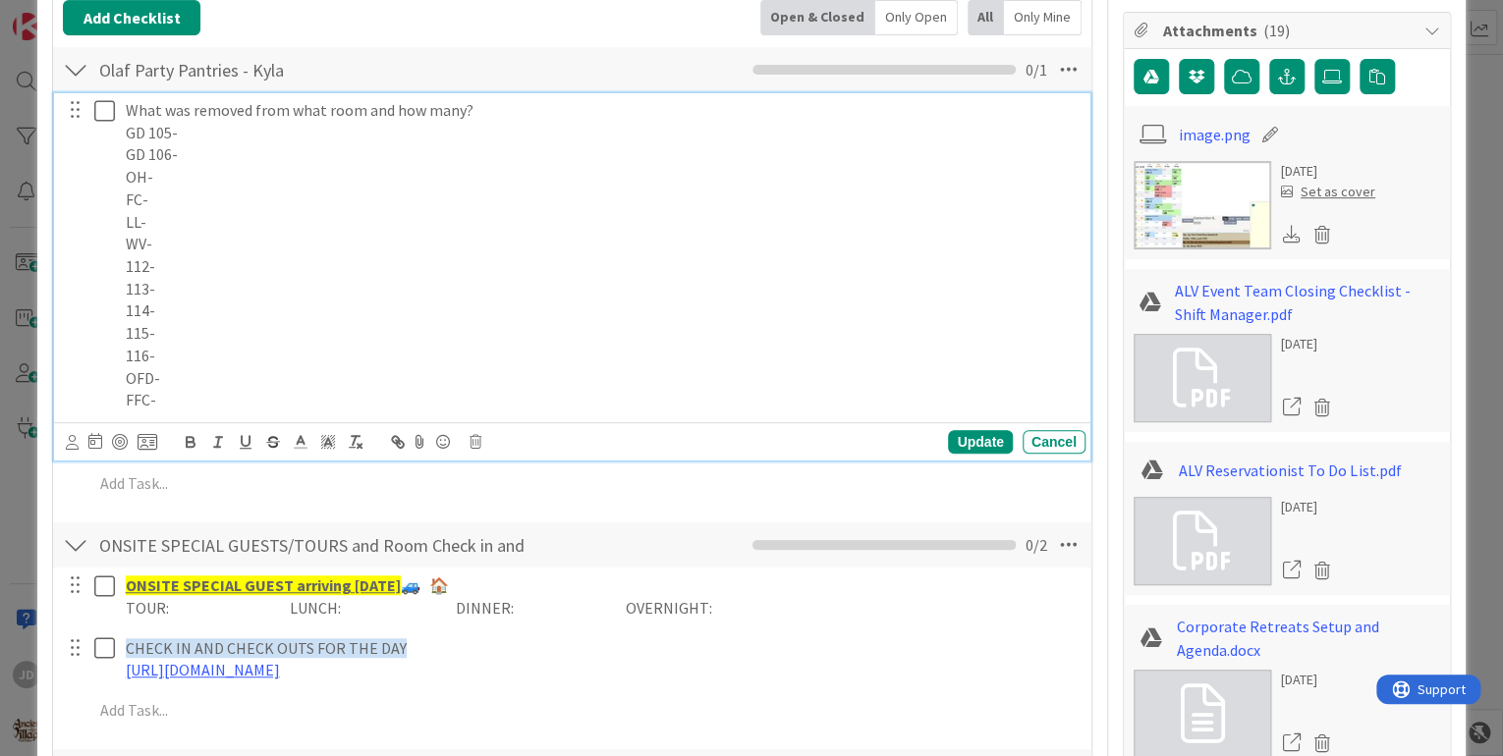
click at [175, 267] on p "112-" at bounding box center [602, 266] width 952 height 23
click at [953, 444] on div "Update" at bounding box center [980, 442] width 64 height 24
click at [529, 361] on p "116-" at bounding box center [602, 356] width 952 height 23
click at [186, 225] on p "LL-" at bounding box center [602, 222] width 952 height 23
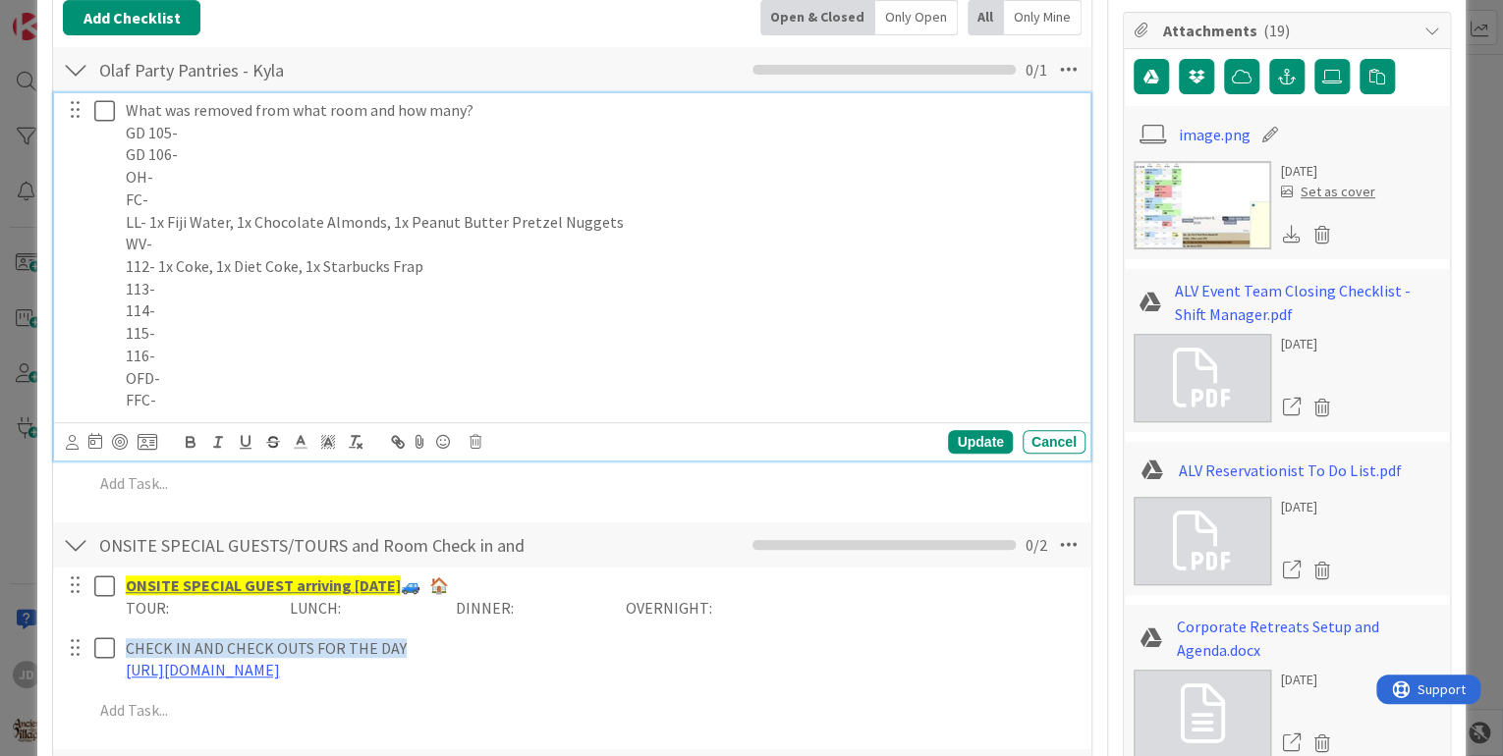
click at [182, 189] on p "FC-" at bounding box center [602, 200] width 952 height 23
click at [197, 175] on p "OH-" at bounding box center [602, 177] width 952 height 23
click at [126, 124] on p "GD 105-" at bounding box center [602, 133] width 952 height 23
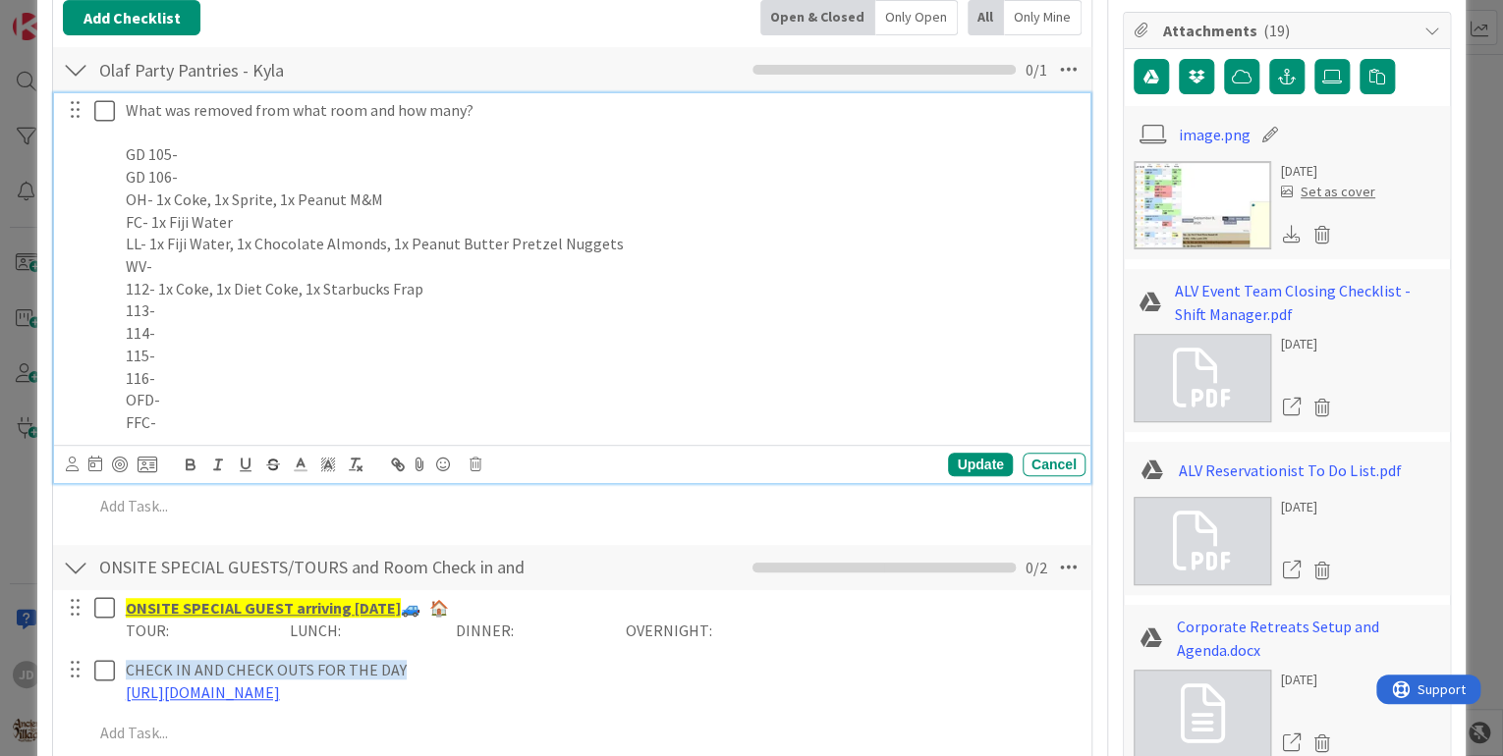
click at [126, 124] on p at bounding box center [602, 133] width 952 height 23
click at [963, 461] on div "Update" at bounding box center [980, 465] width 64 height 24
click at [106, 106] on icon at bounding box center [104, 111] width 21 height 24
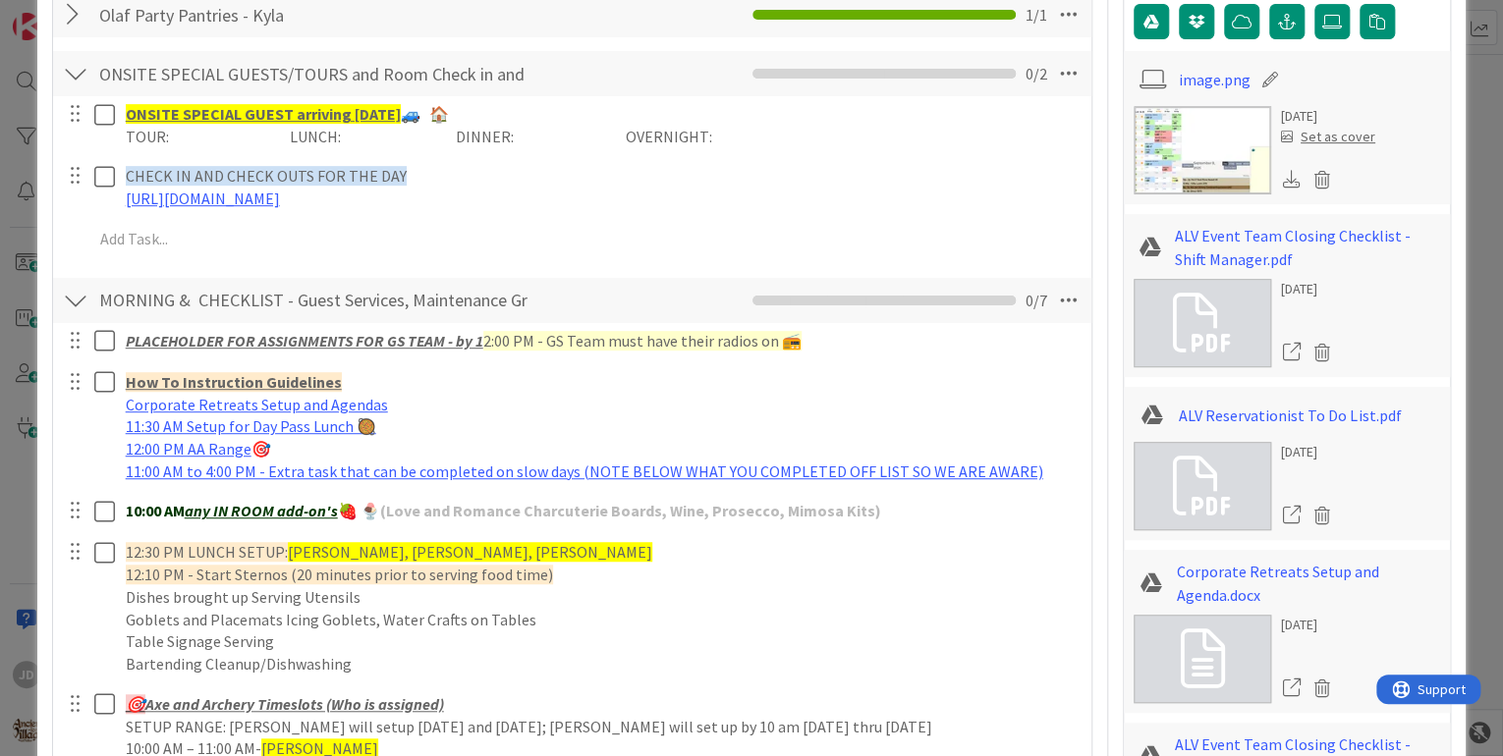
scroll to position [0, 0]
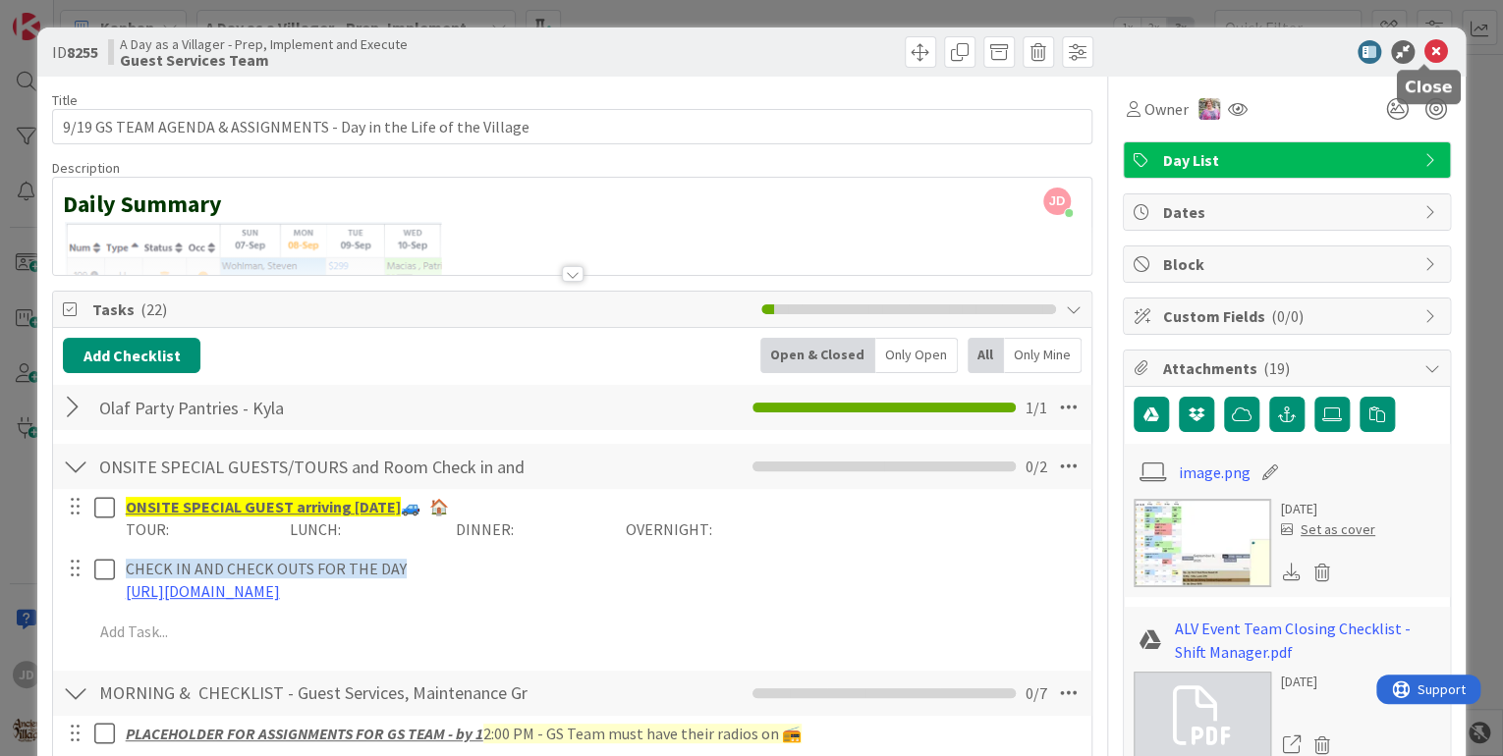
click at [1430, 44] on icon at bounding box center [1436, 52] width 24 height 24
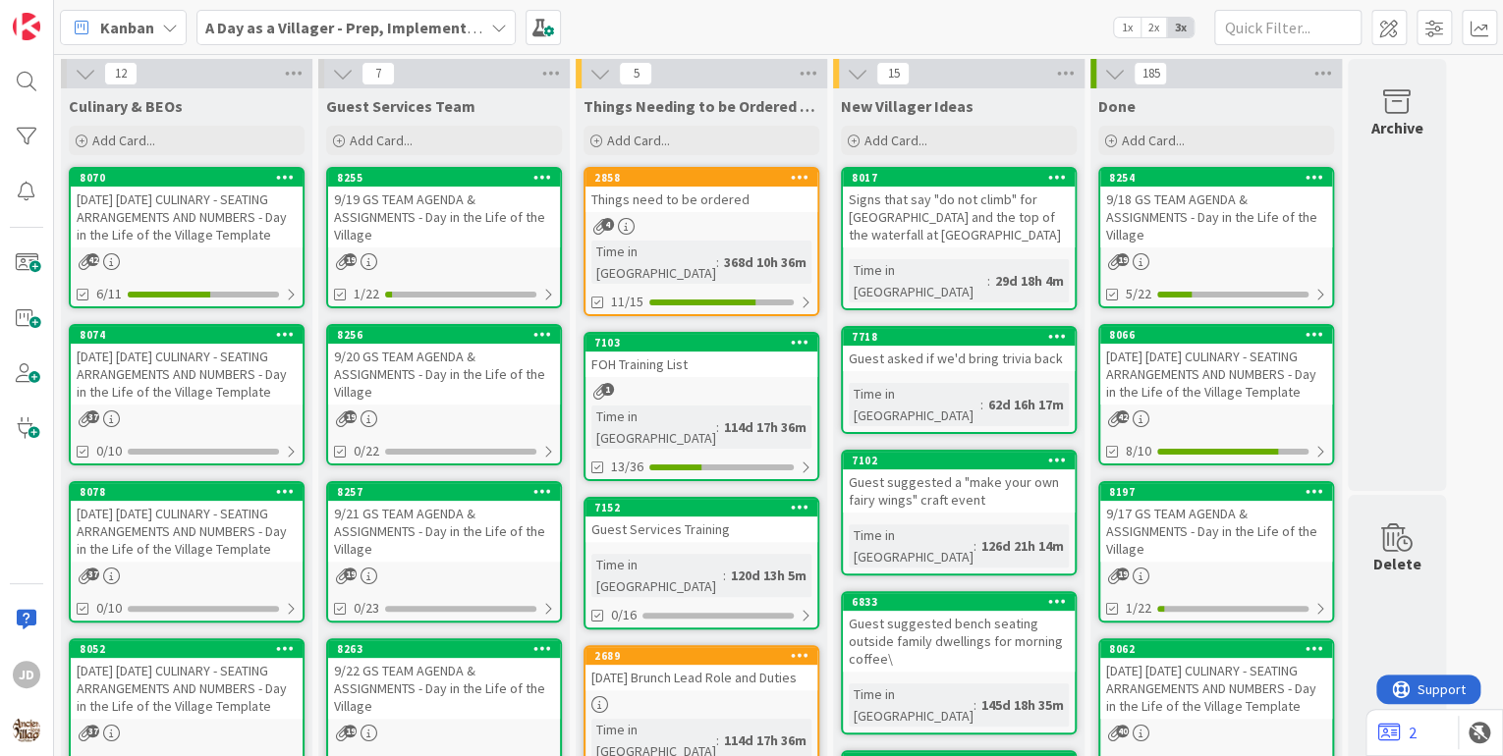
click at [208, 220] on div "[DATE] [DATE] CULINARY - SEATING ARRANGEMENTS AND NUMBERS - Day in the Life of …" at bounding box center [187, 217] width 232 height 61
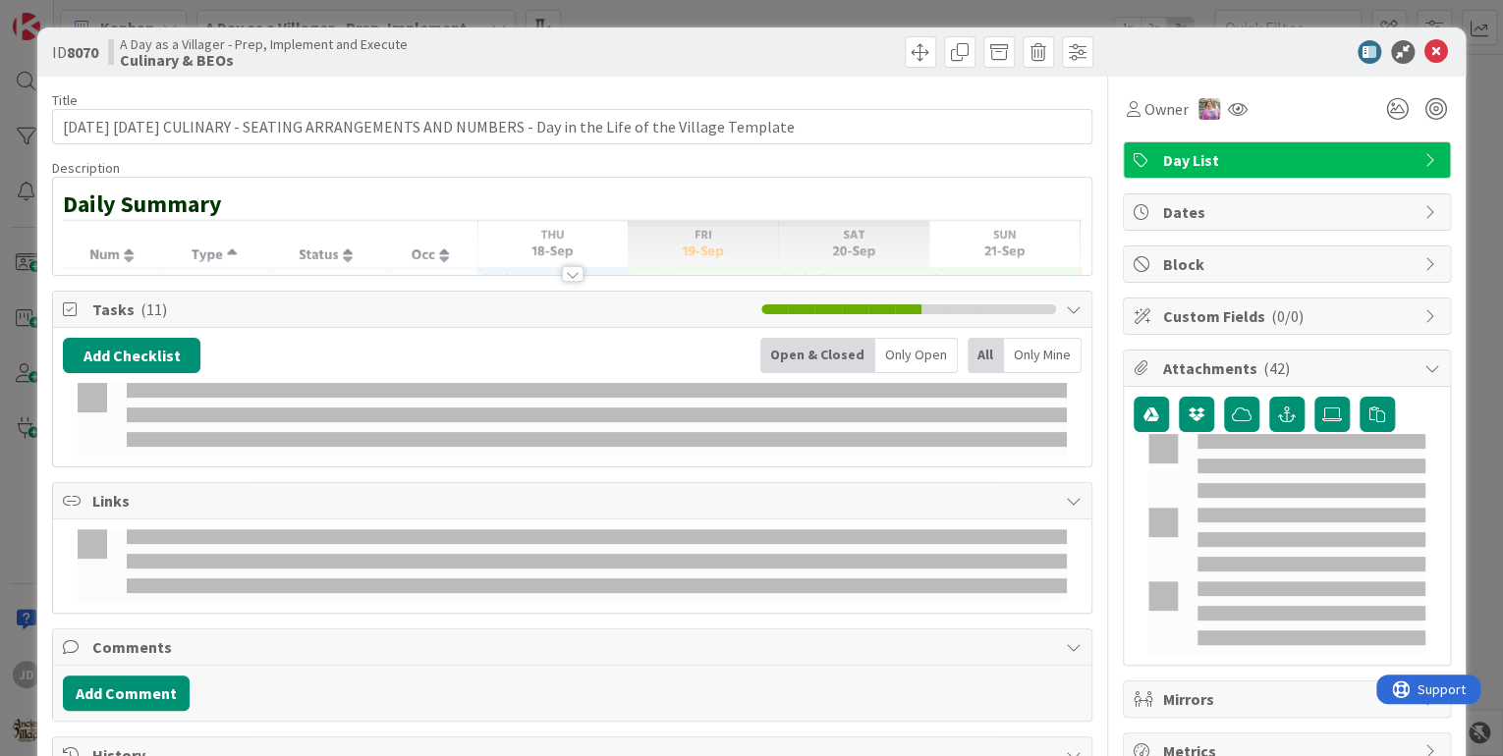
scroll to position [79, 0]
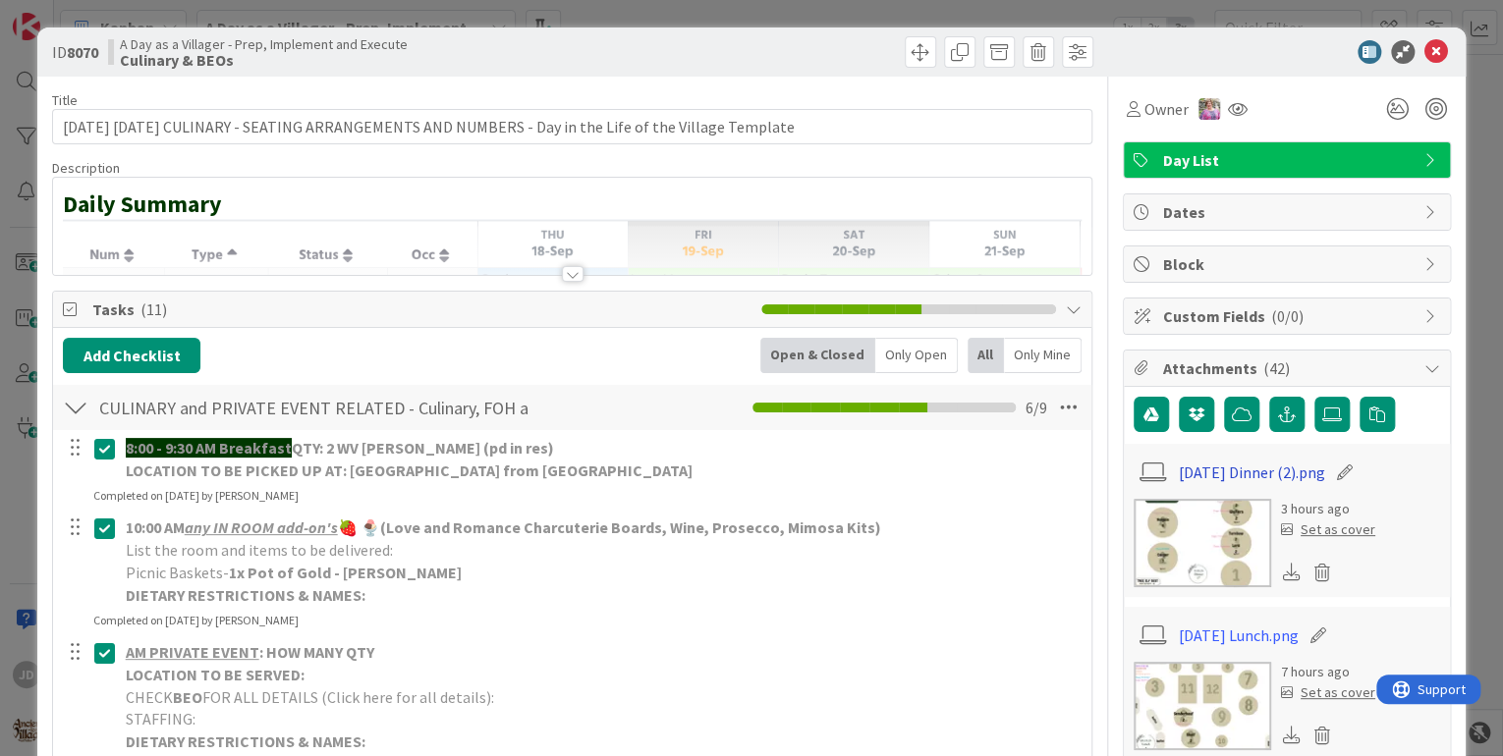
click at [1210, 472] on link "[DATE] Dinner (2).png" at bounding box center [1252, 473] width 146 height 24
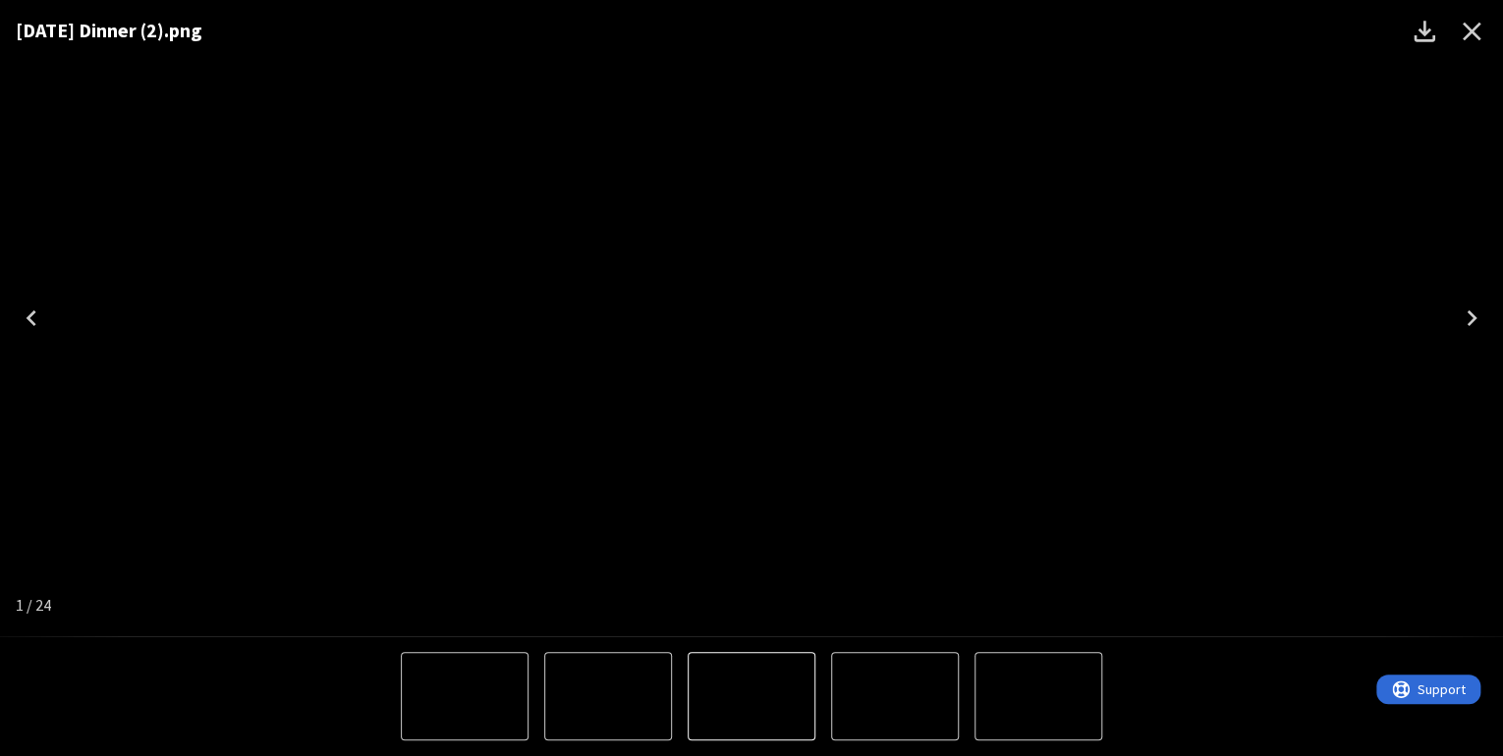
scroll to position [0, 0]
click at [608, 696] on img "1 of 24" at bounding box center [608, 696] width 0 height 0
